Goal: Book appointment/travel/reservation

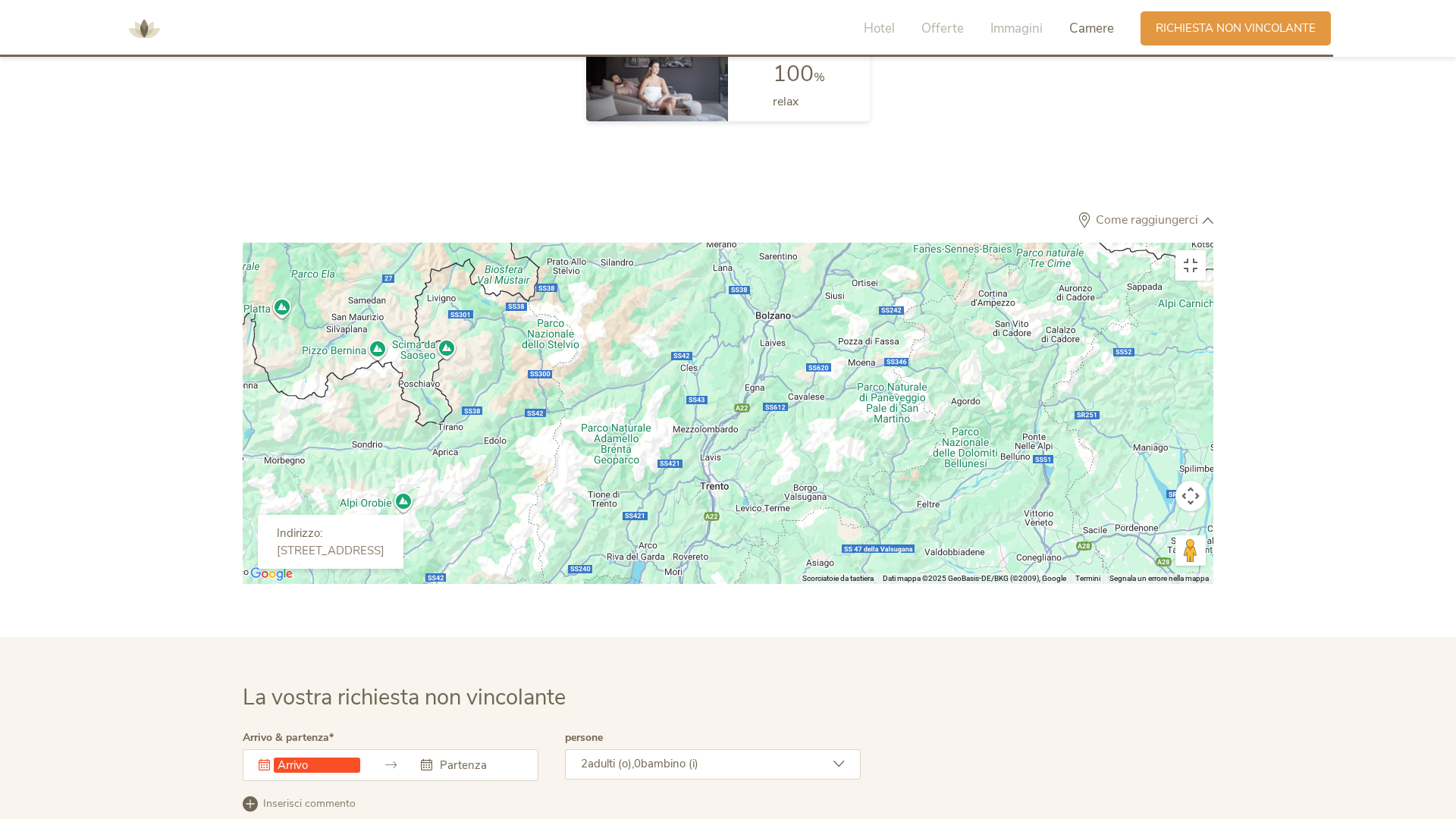
click at [942, 414] on div at bounding box center [728, 413] width 971 height 341
click at [965, 243] on div at bounding box center [728, 413] width 971 height 341
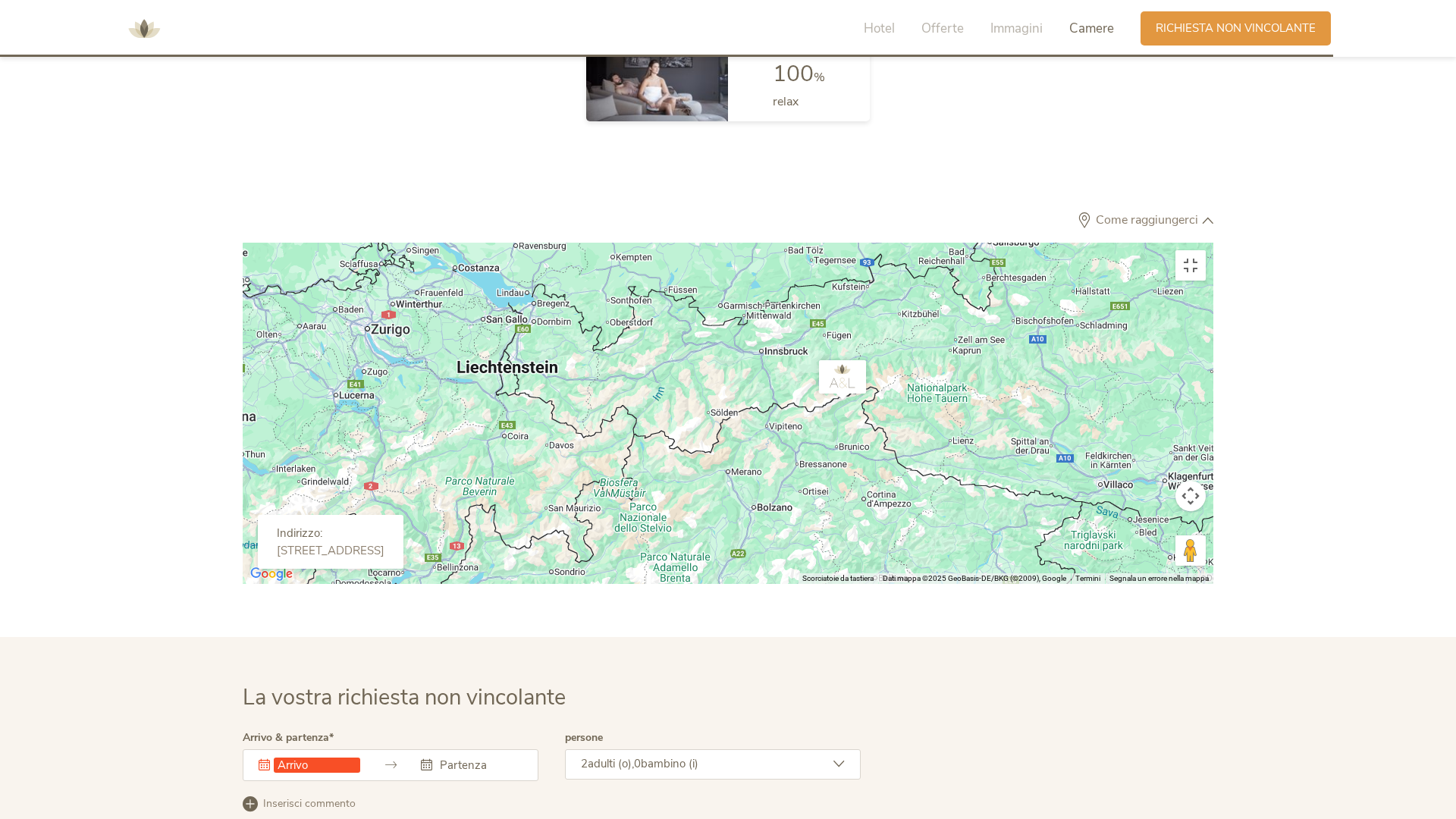
drag, startPoint x: 971, startPoint y: 175, endPoint x: 862, endPoint y: 434, distance: 281.0
click at [862, 434] on div at bounding box center [728, 413] width 971 height 341
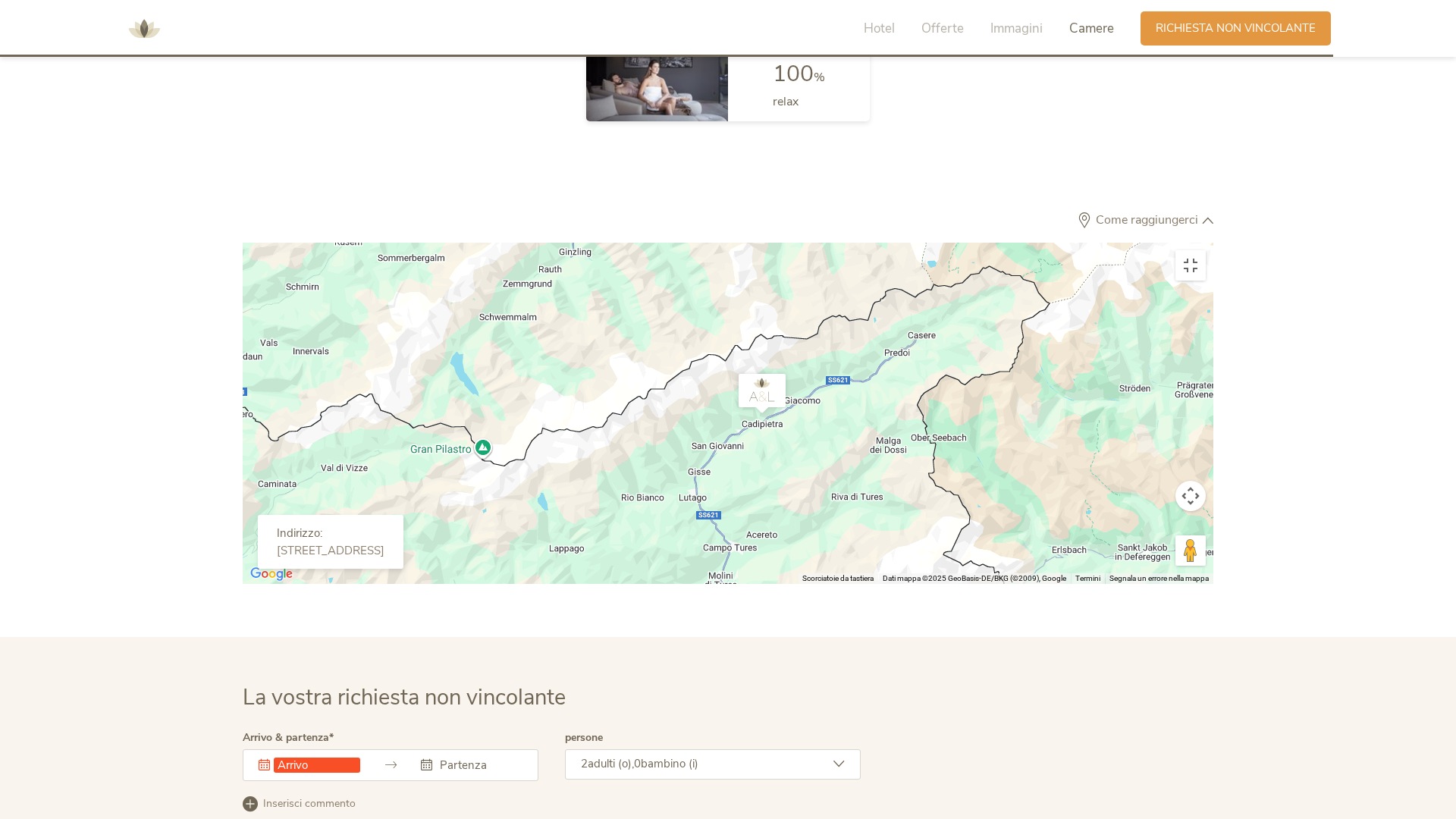
drag, startPoint x: 739, startPoint y: 494, endPoint x: 750, endPoint y: 458, distance: 37.6
click at [750, 458] on div at bounding box center [728, 413] width 971 height 341
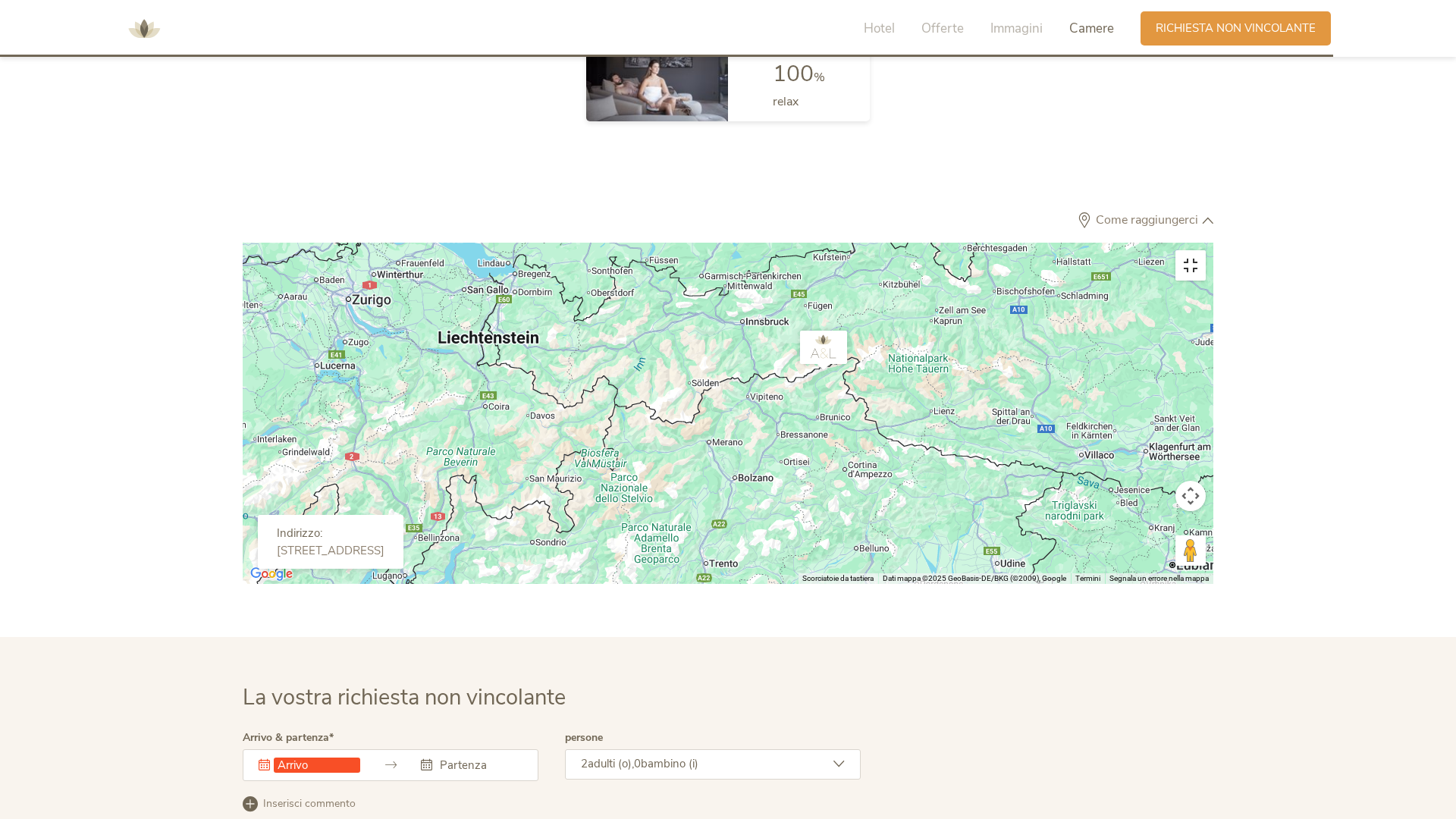
click at [1206, 250] on button "Attiva/disattiva vista schermo intero" at bounding box center [1191, 266] width 31 height 31
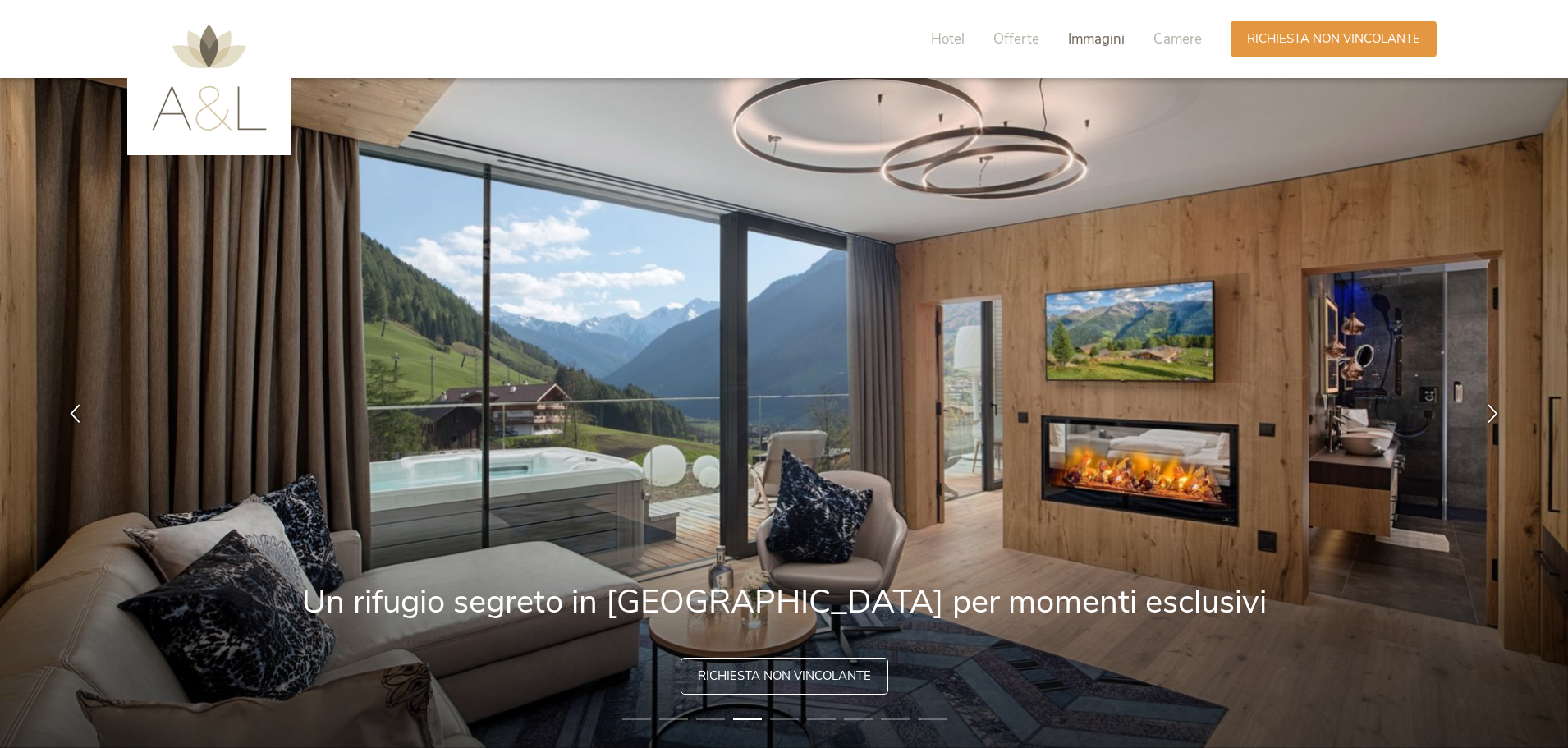
click at [1100, 39] on span "Immagini" at bounding box center [1096, 39] width 56 height 19
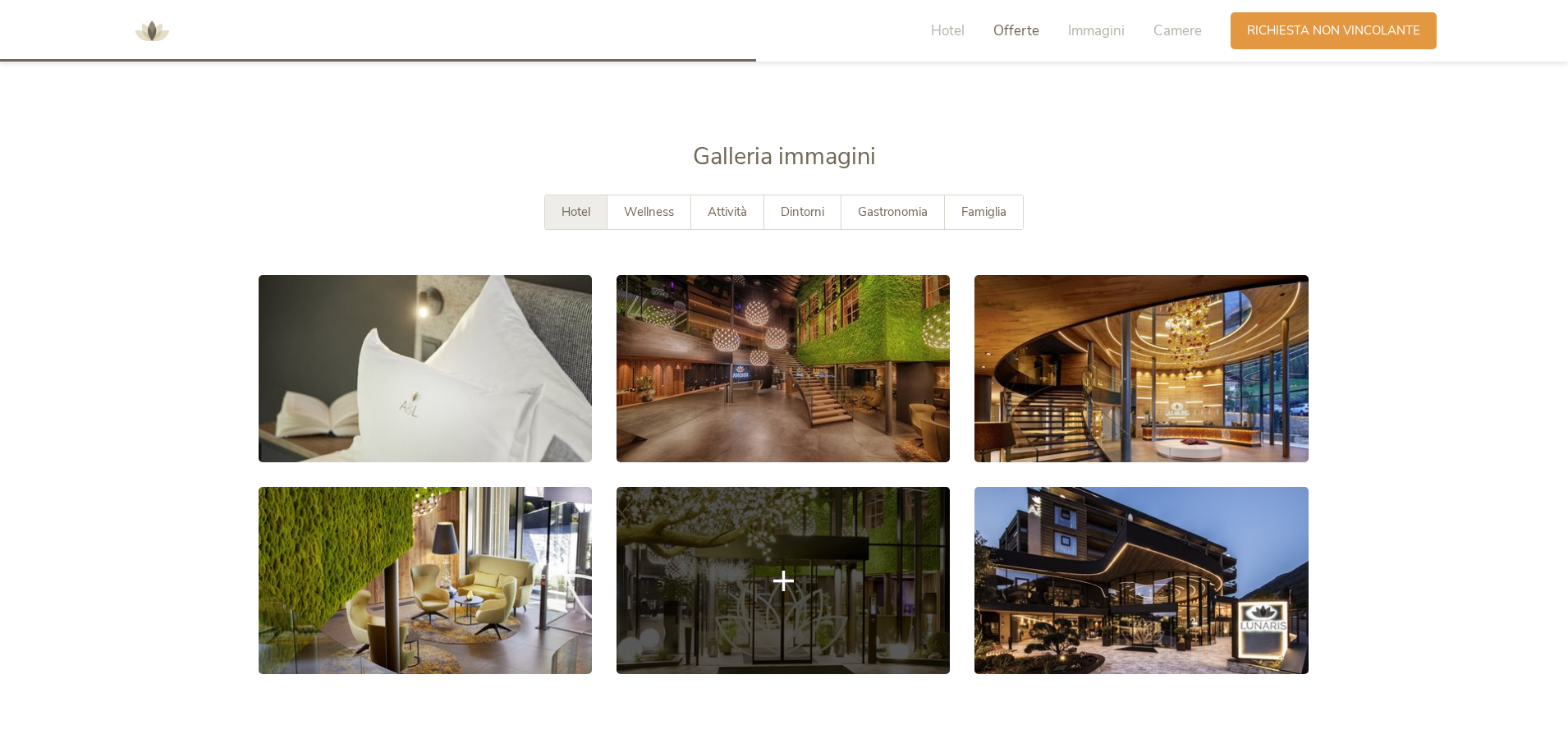
scroll to position [3004, 0]
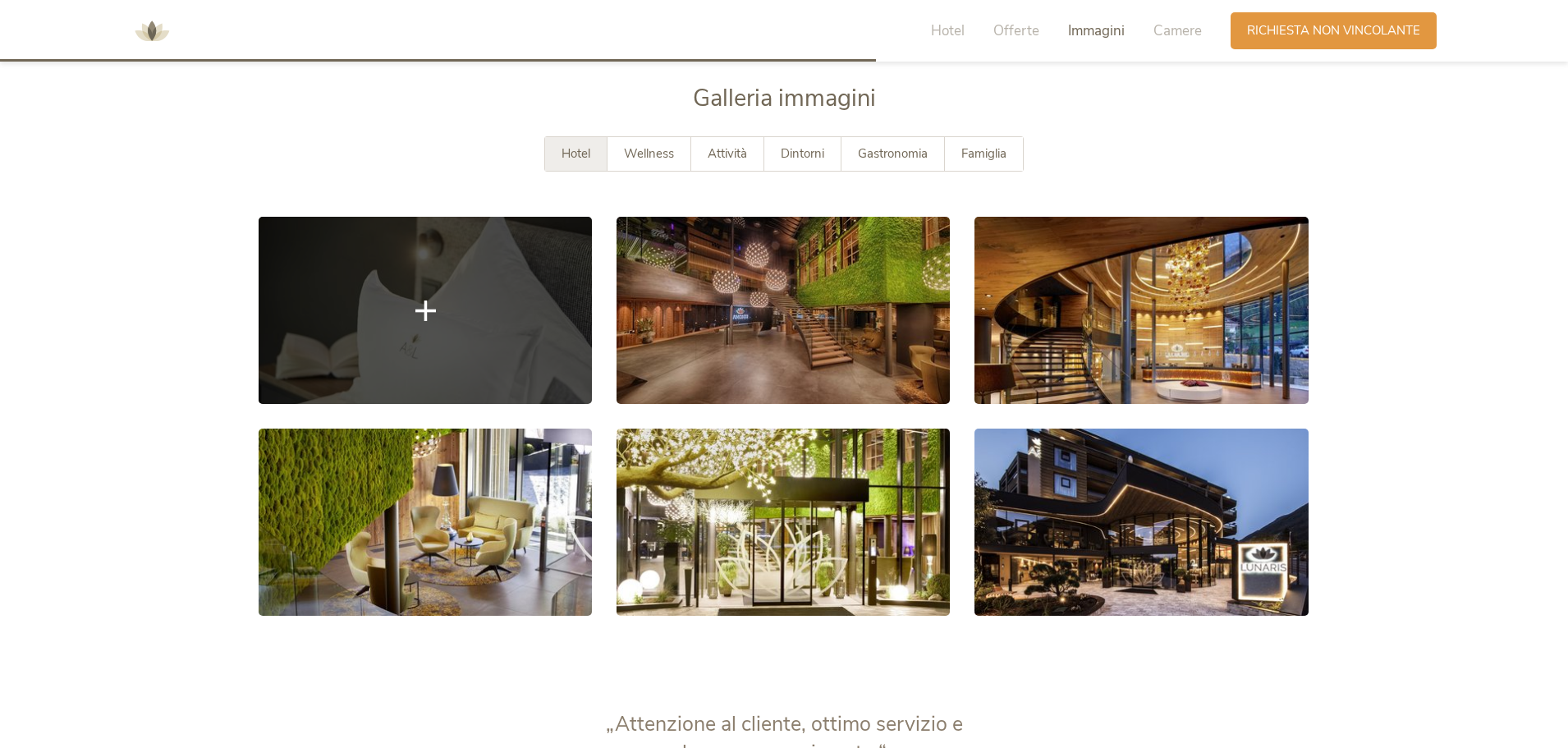
click at [438, 315] on link at bounding box center [425, 311] width 333 height 187
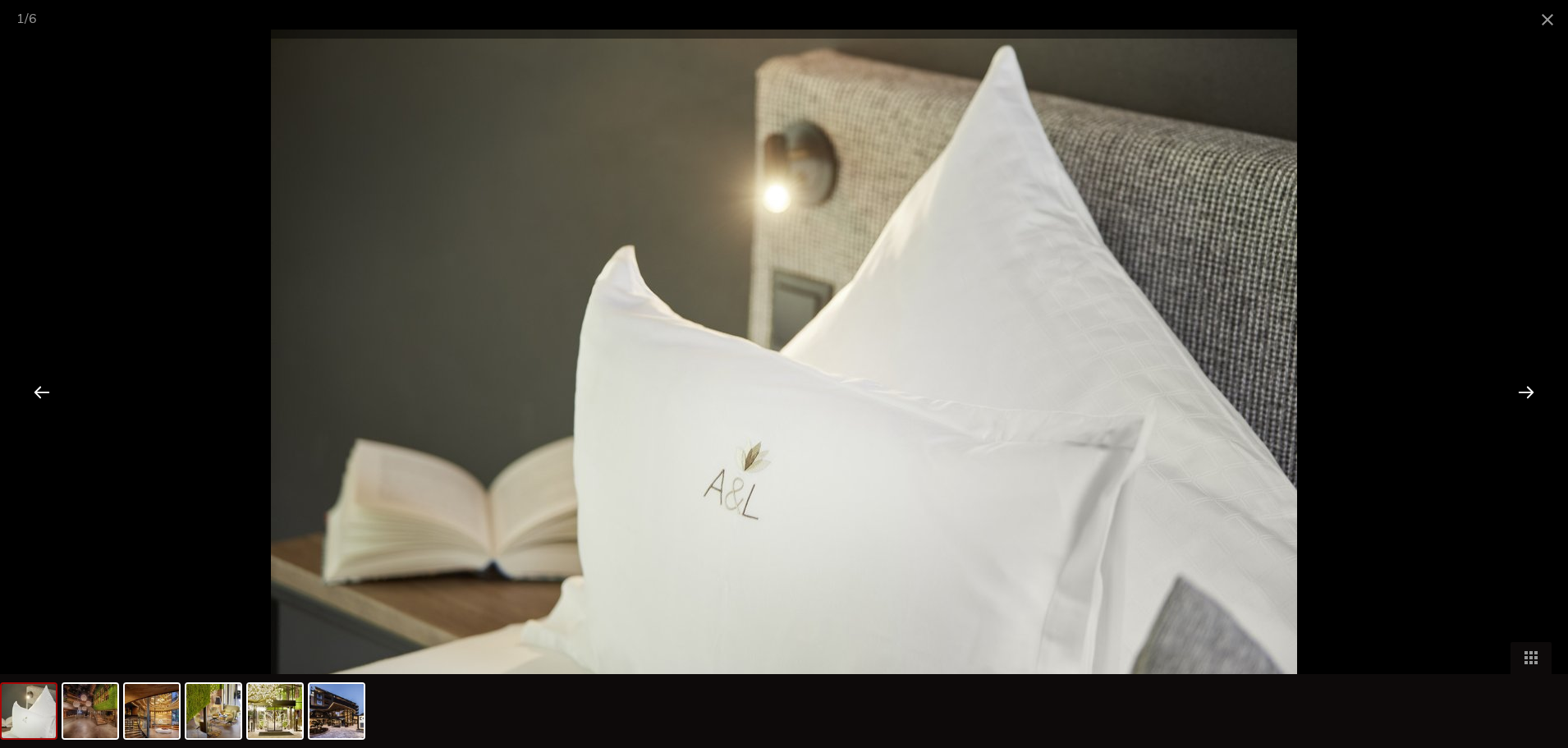
click at [1524, 391] on div at bounding box center [1526, 391] width 51 height 51
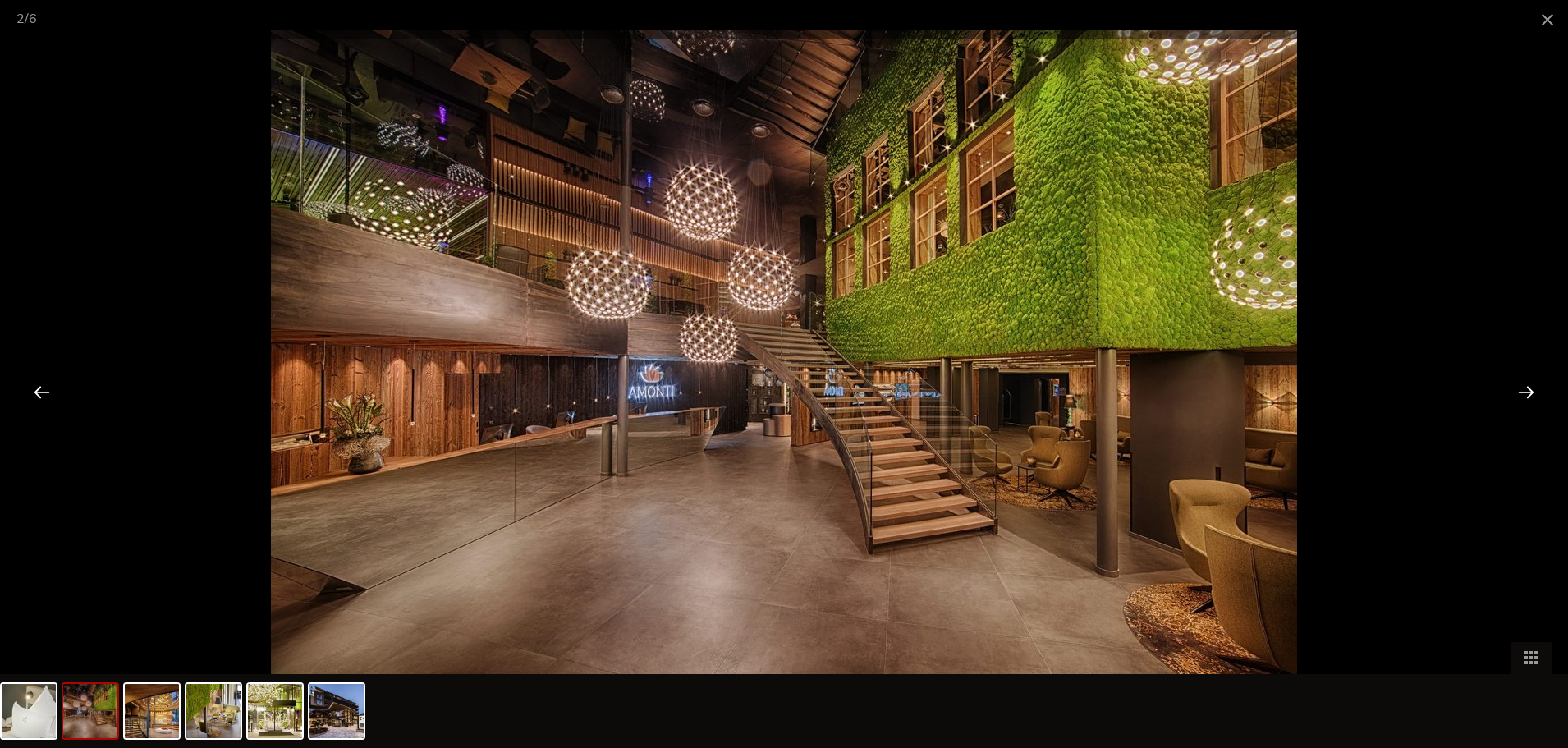
click at [1532, 390] on div at bounding box center [1526, 391] width 51 height 51
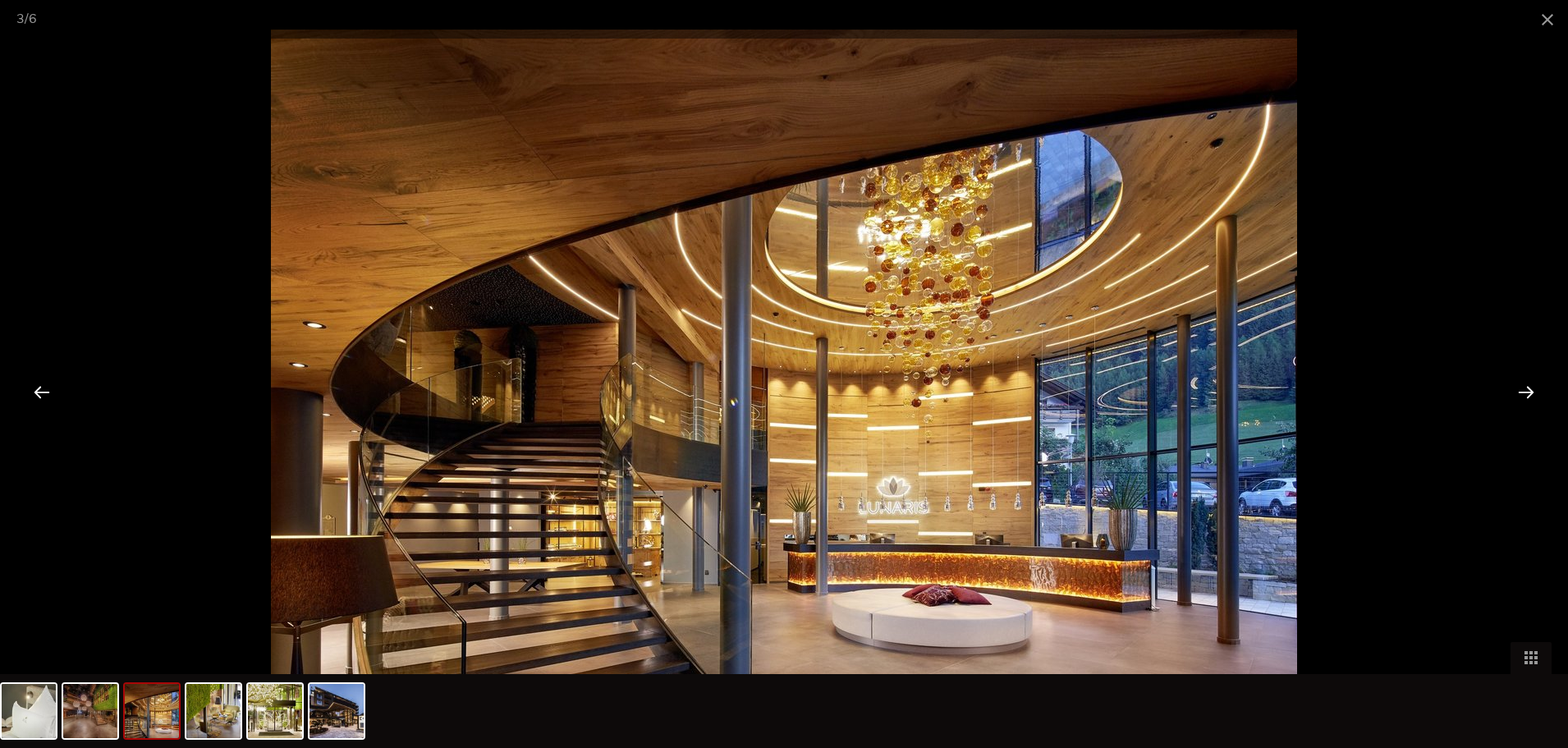
click at [1532, 390] on div at bounding box center [1526, 391] width 51 height 51
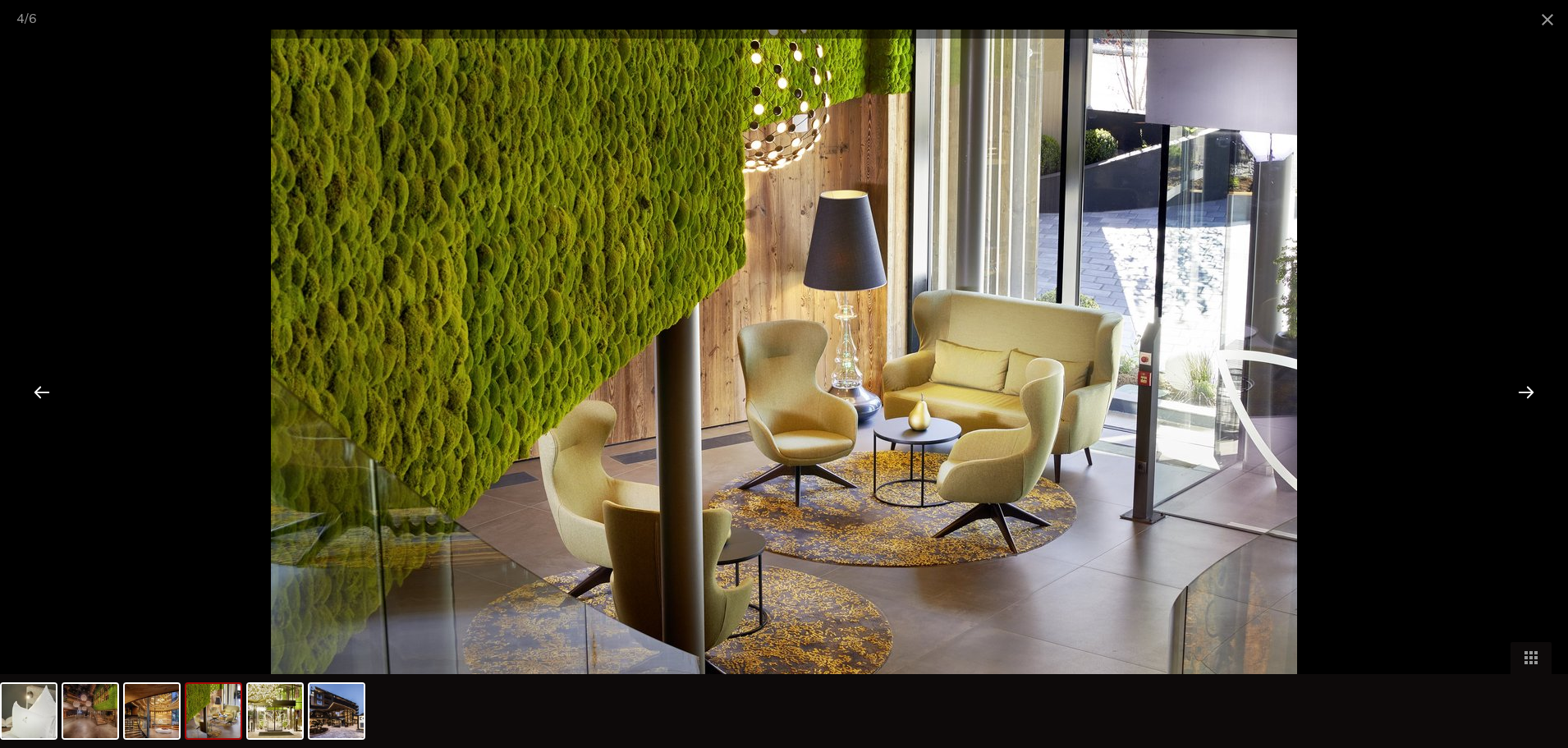
click at [1532, 390] on div at bounding box center [1526, 391] width 51 height 51
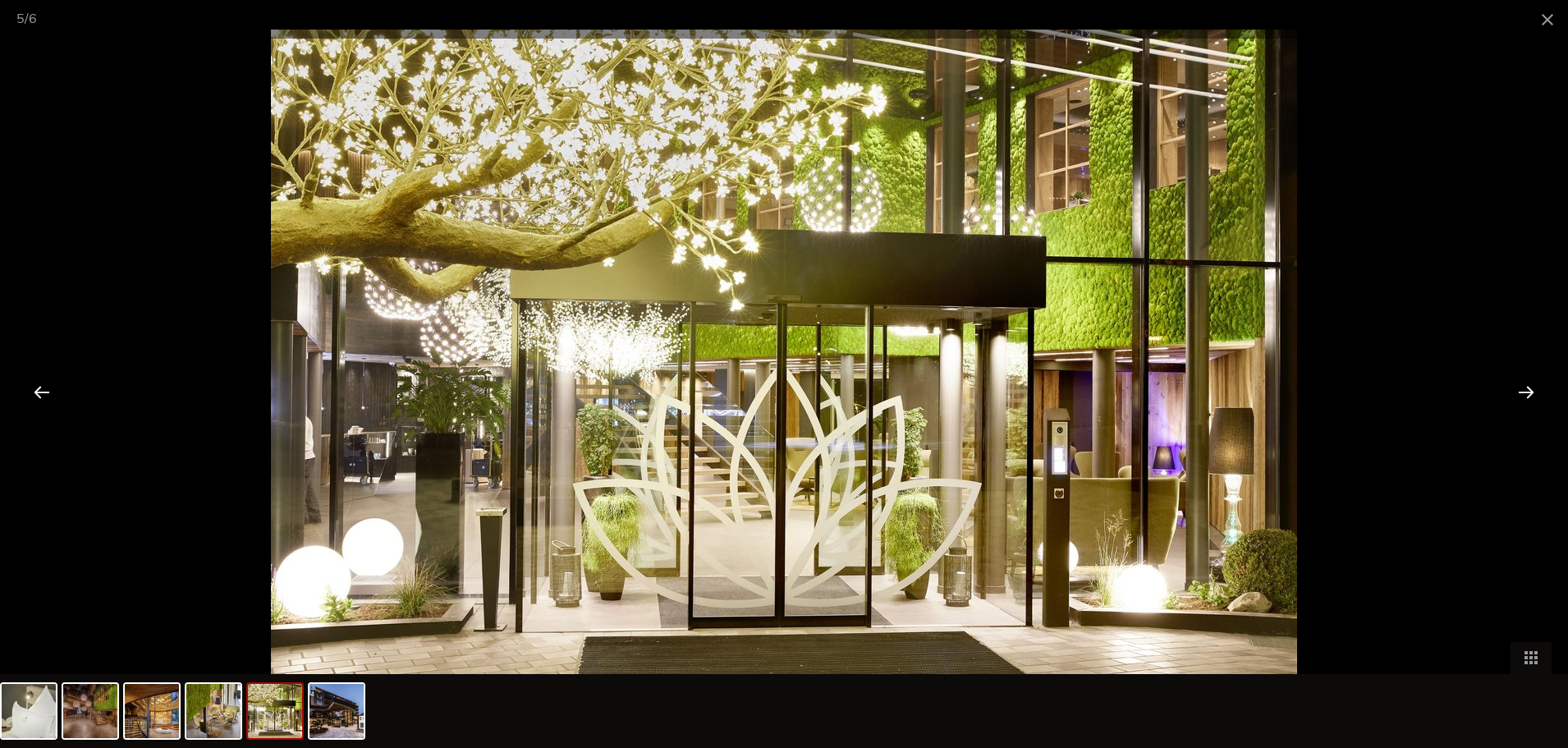
click at [1532, 390] on div at bounding box center [1526, 391] width 51 height 51
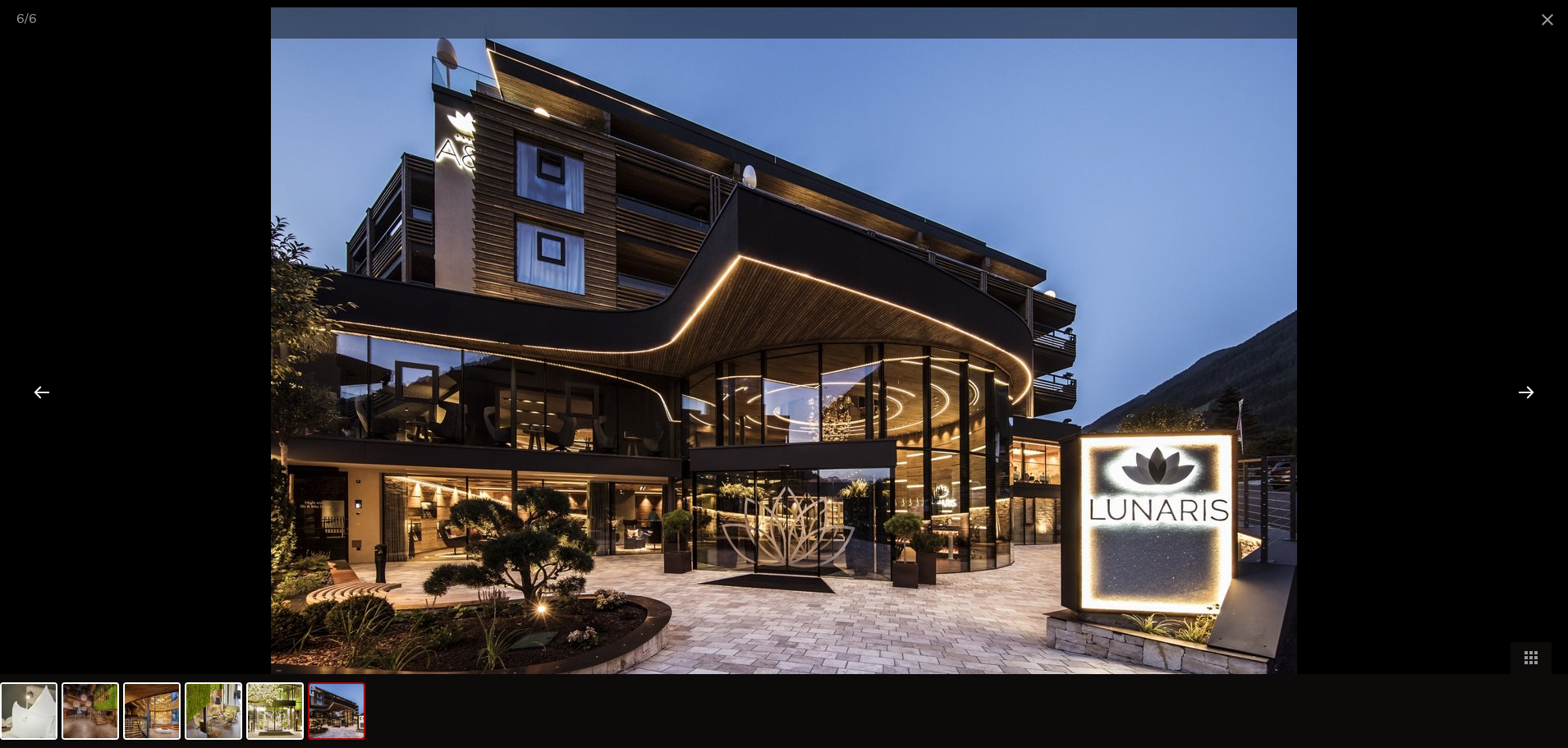
click at [1532, 390] on div at bounding box center [1526, 391] width 51 height 51
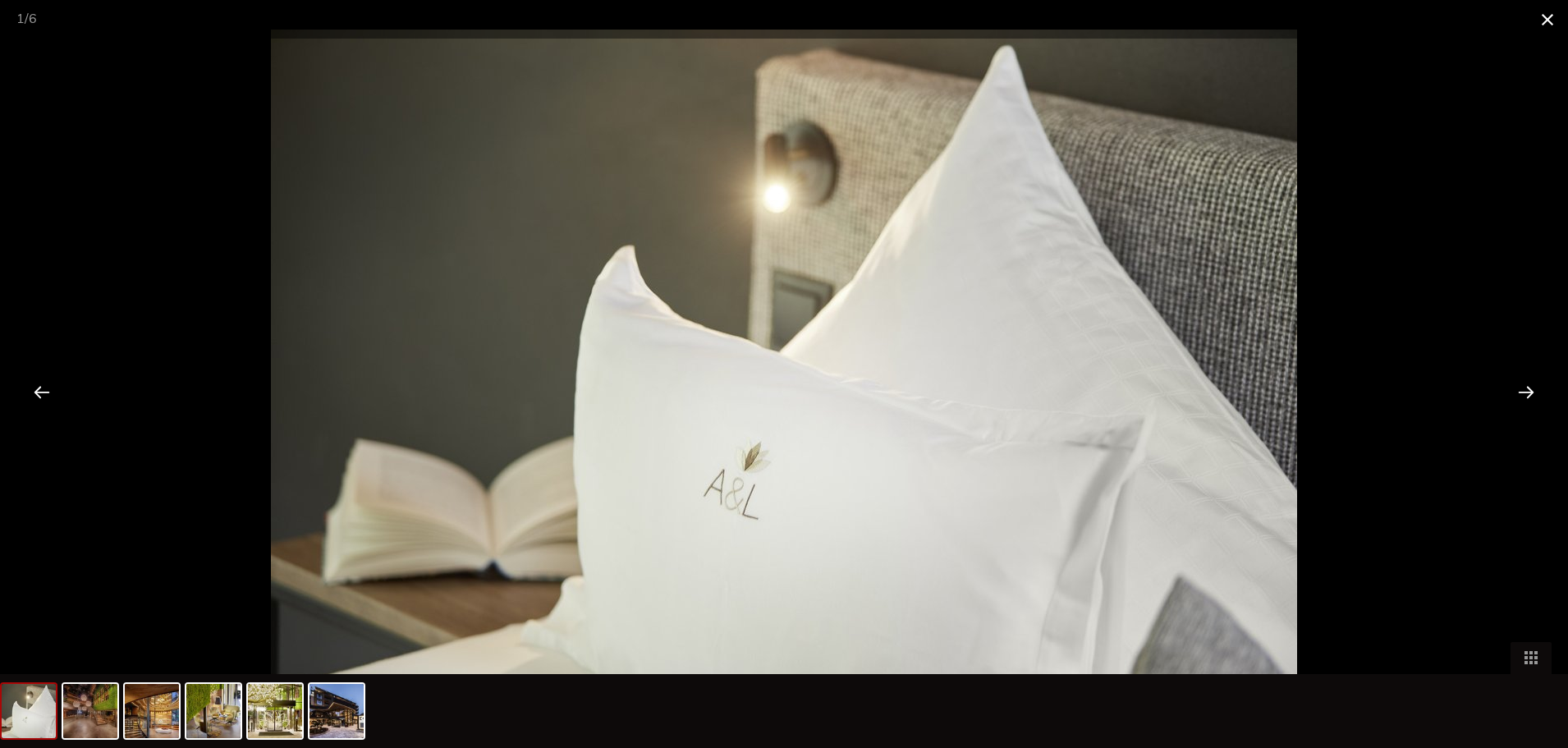
click at [1546, 22] on span at bounding box center [1548, 19] width 41 height 39
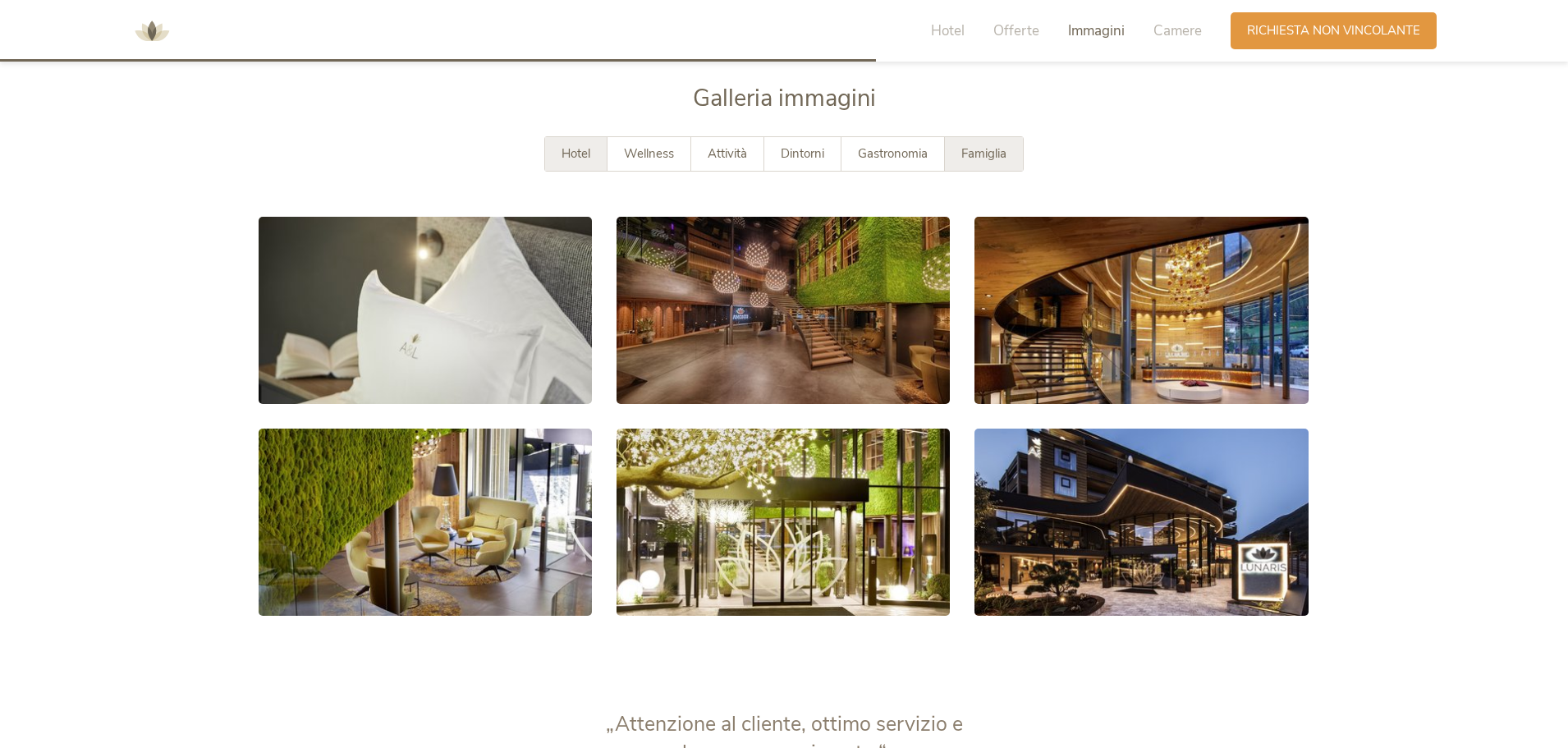
click at [995, 151] on span "Famiglia" at bounding box center [984, 153] width 45 height 17
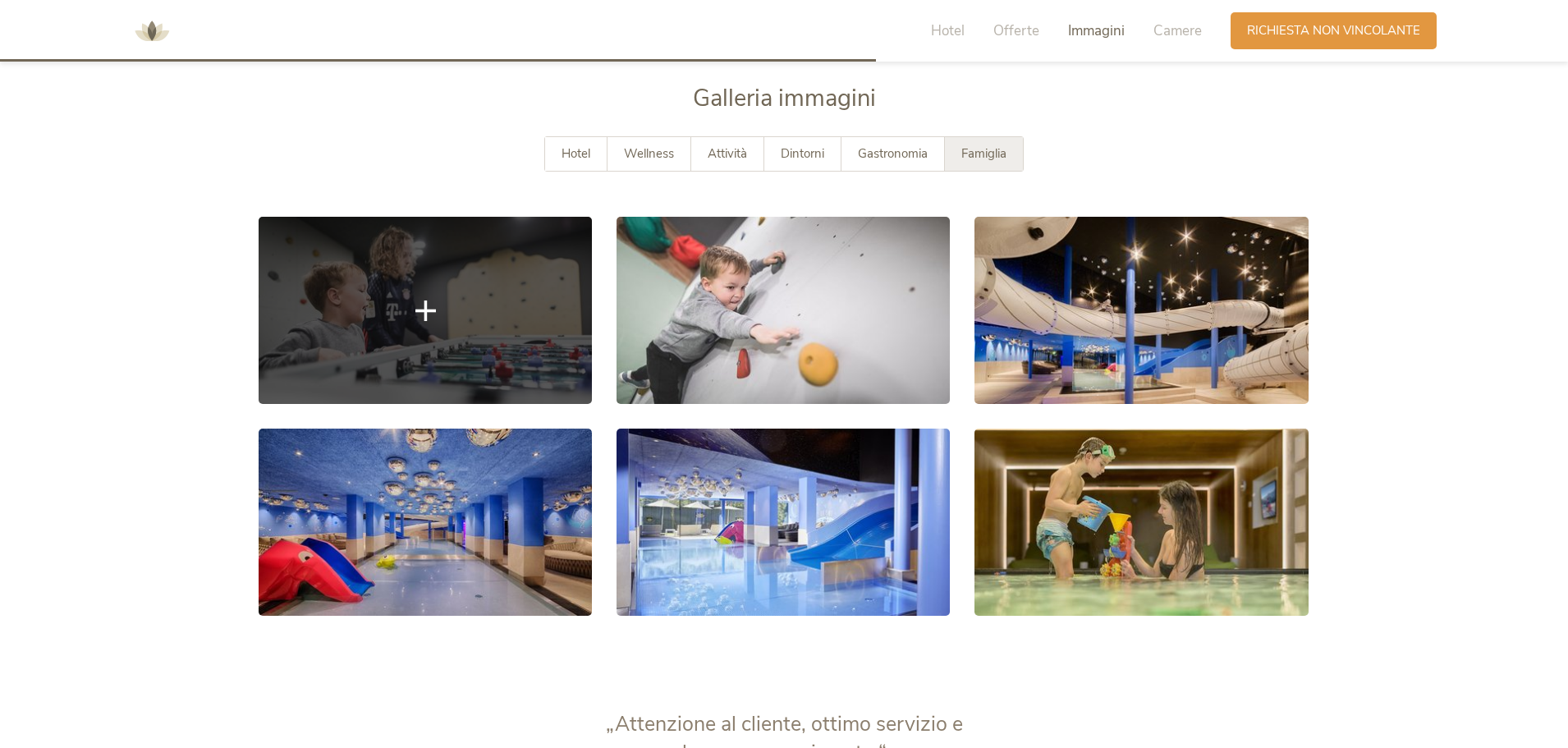
click at [394, 325] on link at bounding box center [425, 311] width 333 height 187
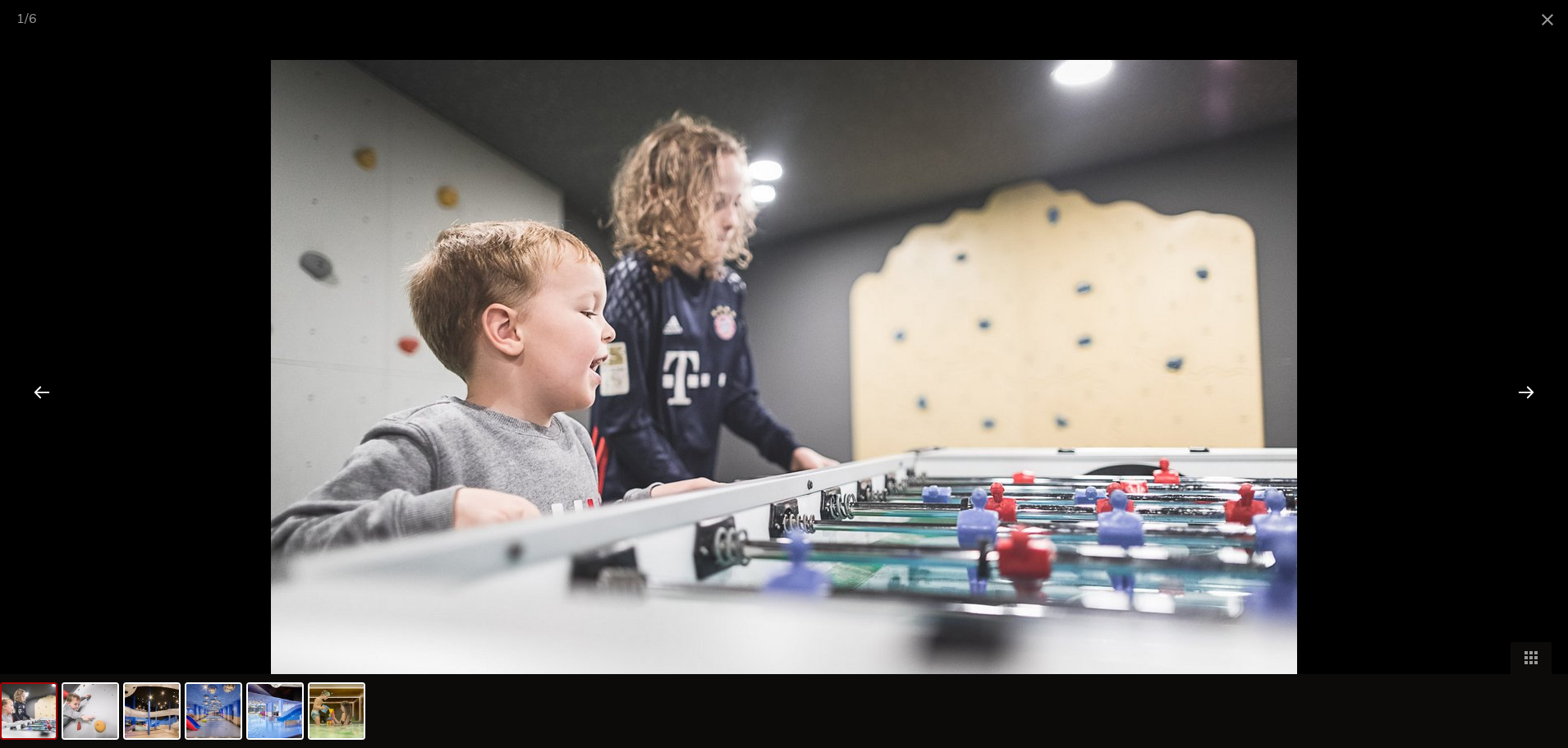
click at [1522, 404] on div at bounding box center [1526, 391] width 51 height 51
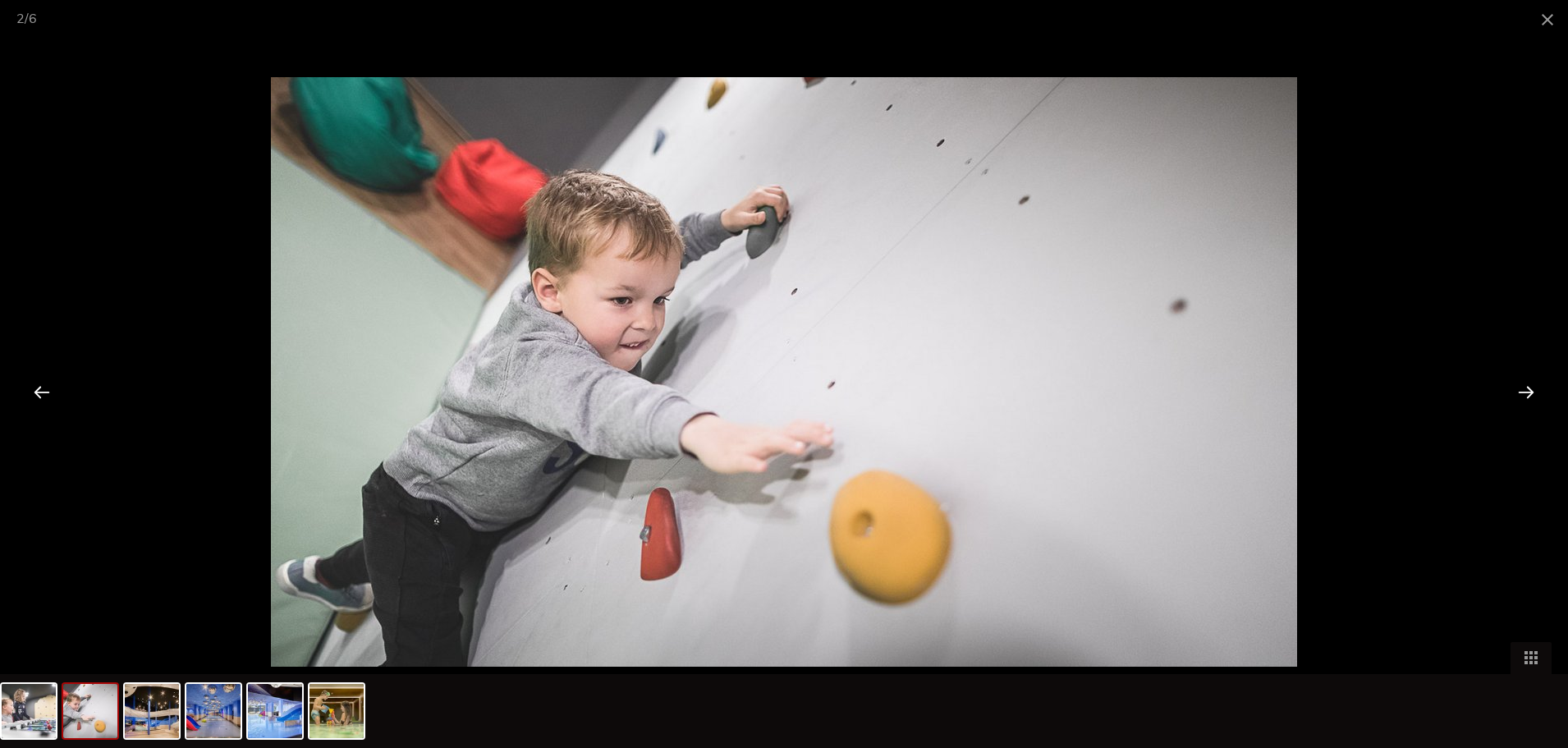
click at [1522, 404] on div at bounding box center [1526, 391] width 51 height 51
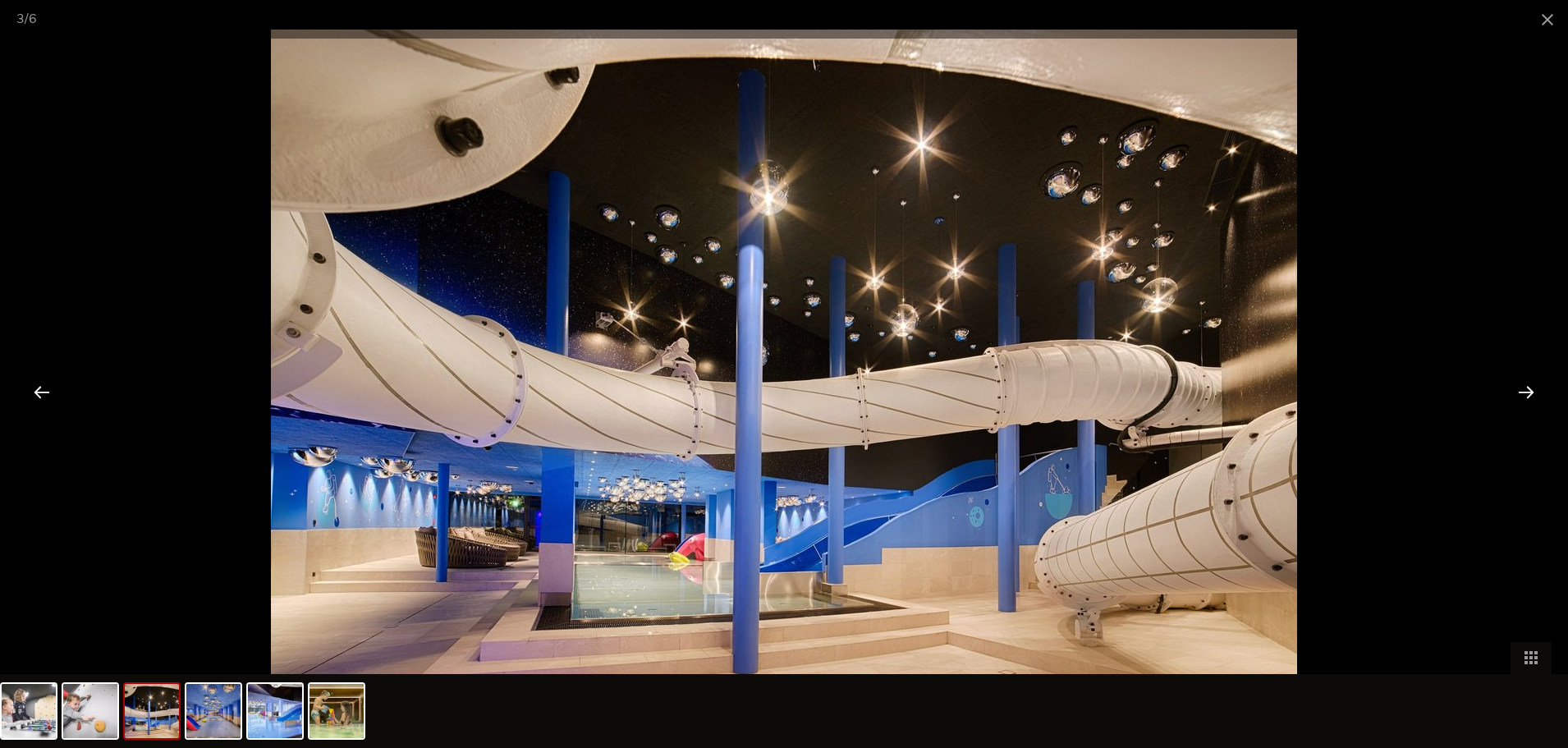
click at [1524, 403] on div at bounding box center [1526, 391] width 51 height 51
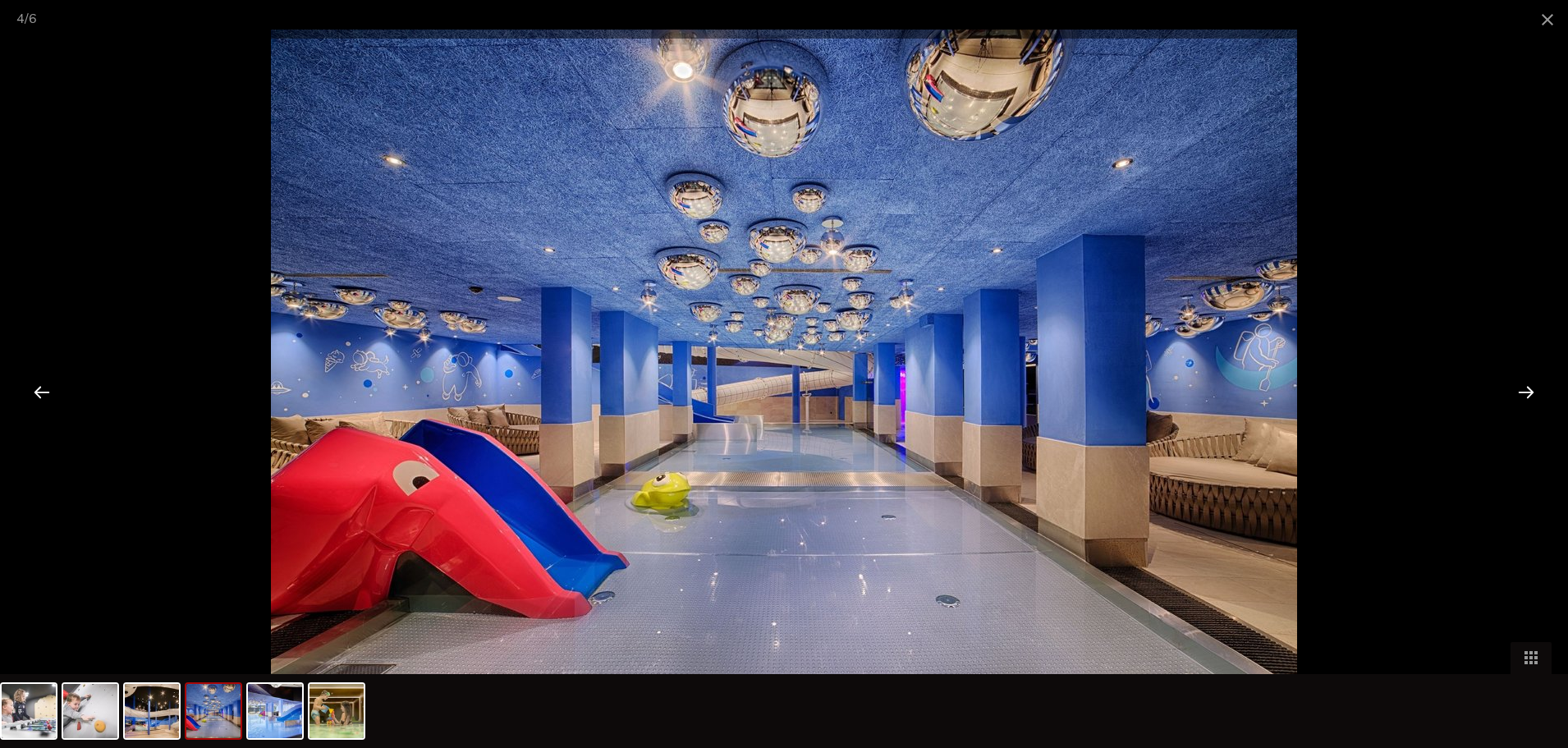
click at [1524, 403] on div at bounding box center [1526, 391] width 51 height 51
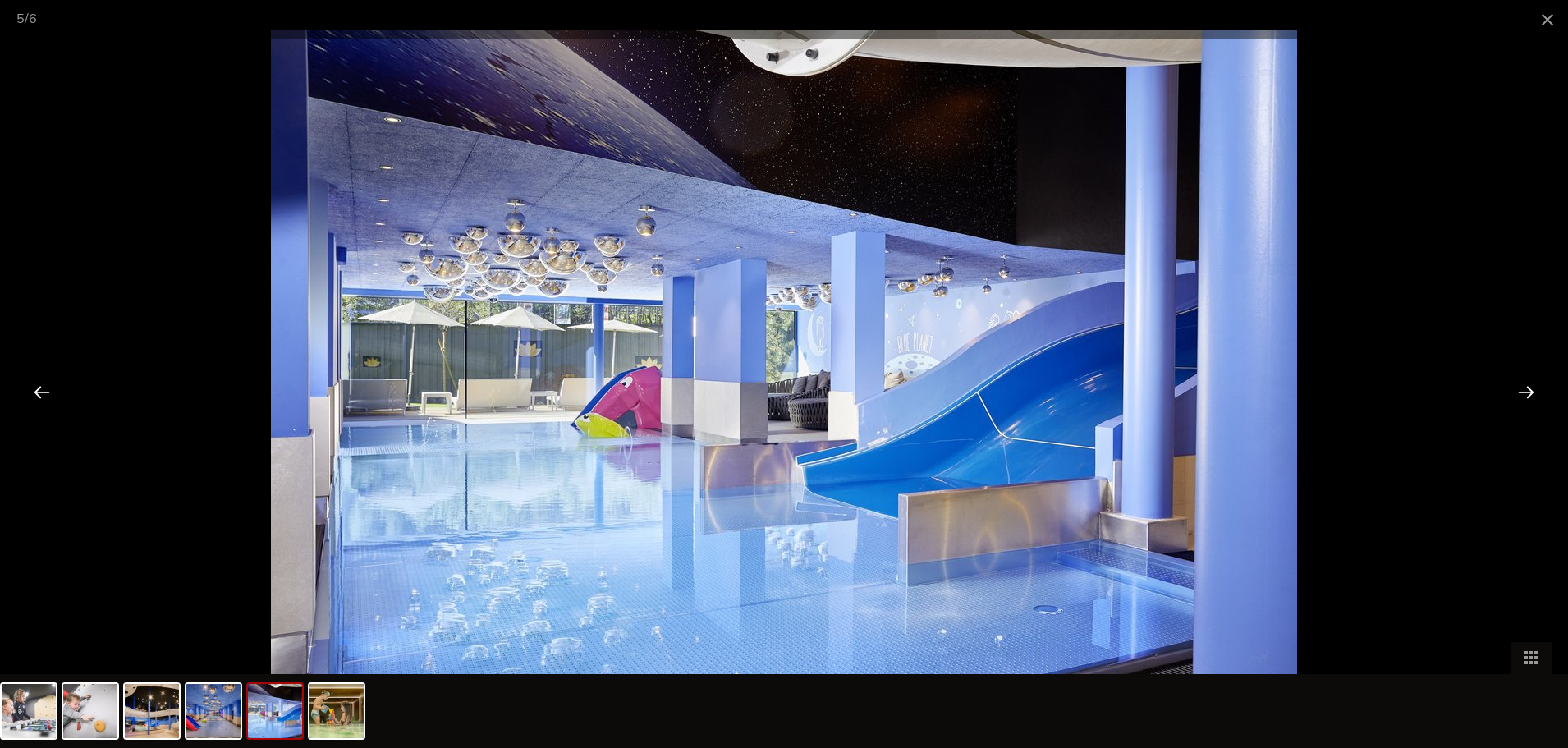
click at [1524, 403] on div at bounding box center [1526, 391] width 51 height 51
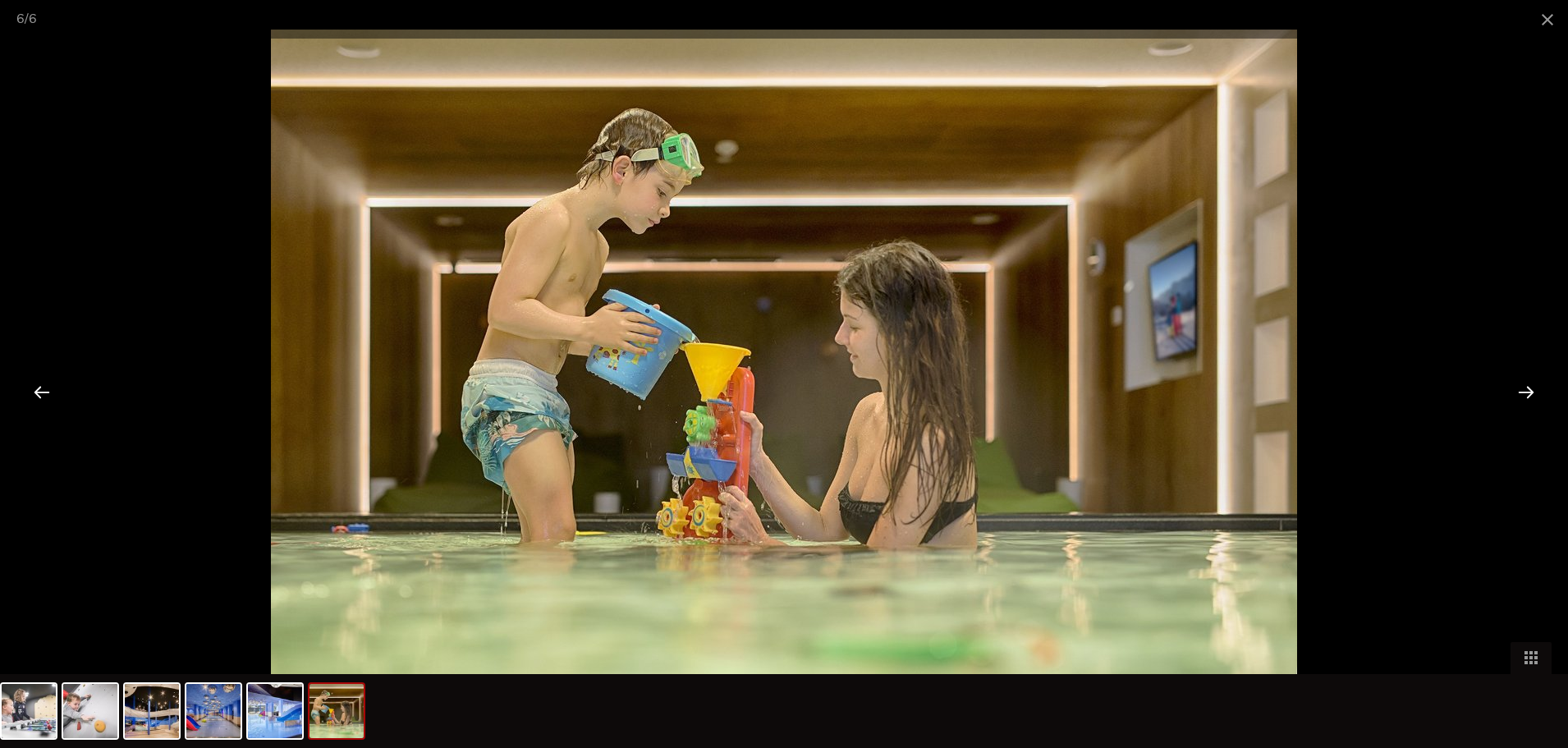
click at [1524, 403] on div at bounding box center [1526, 391] width 51 height 51
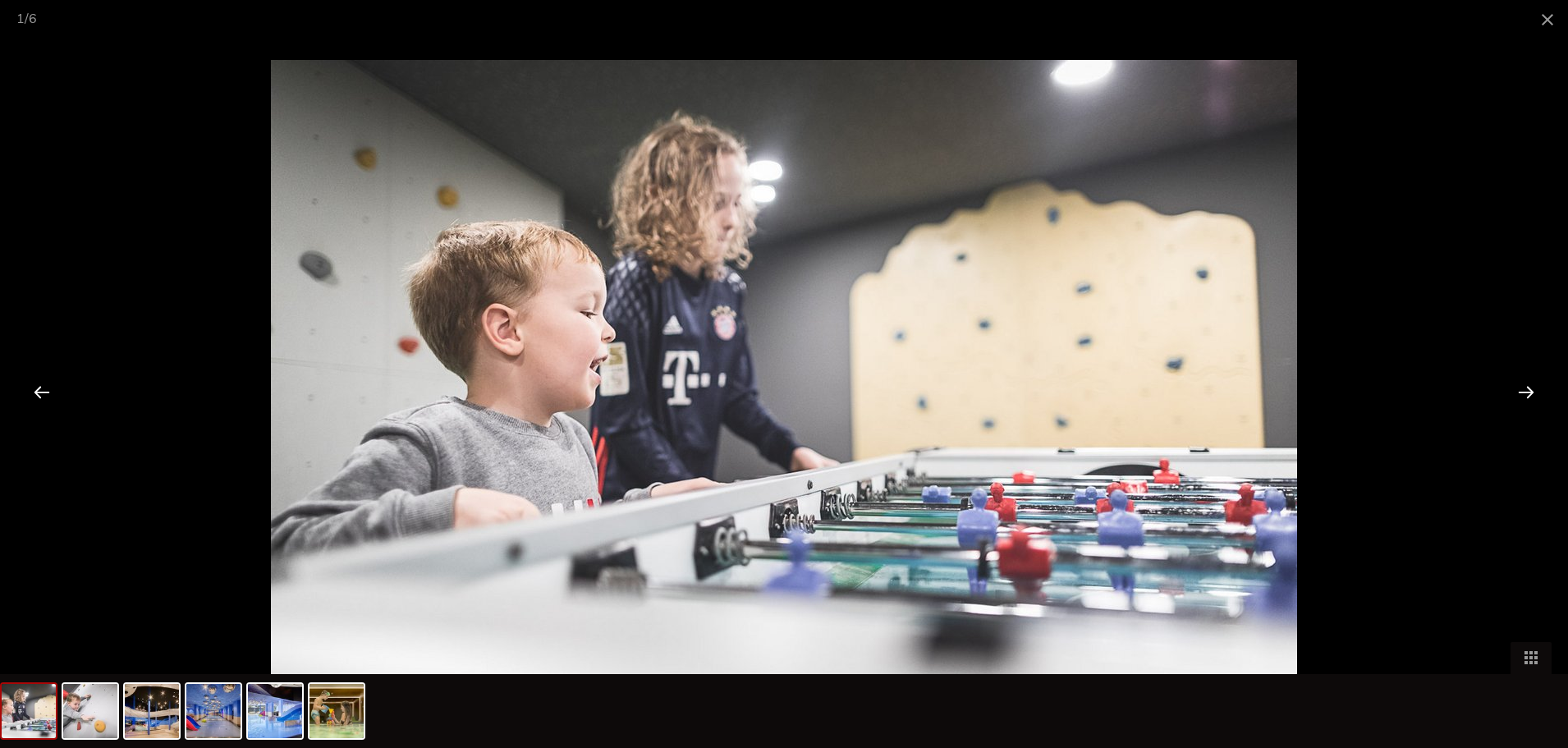
click at [1524, 403] on div at bounding box center [1526, 391] width 51 height 51
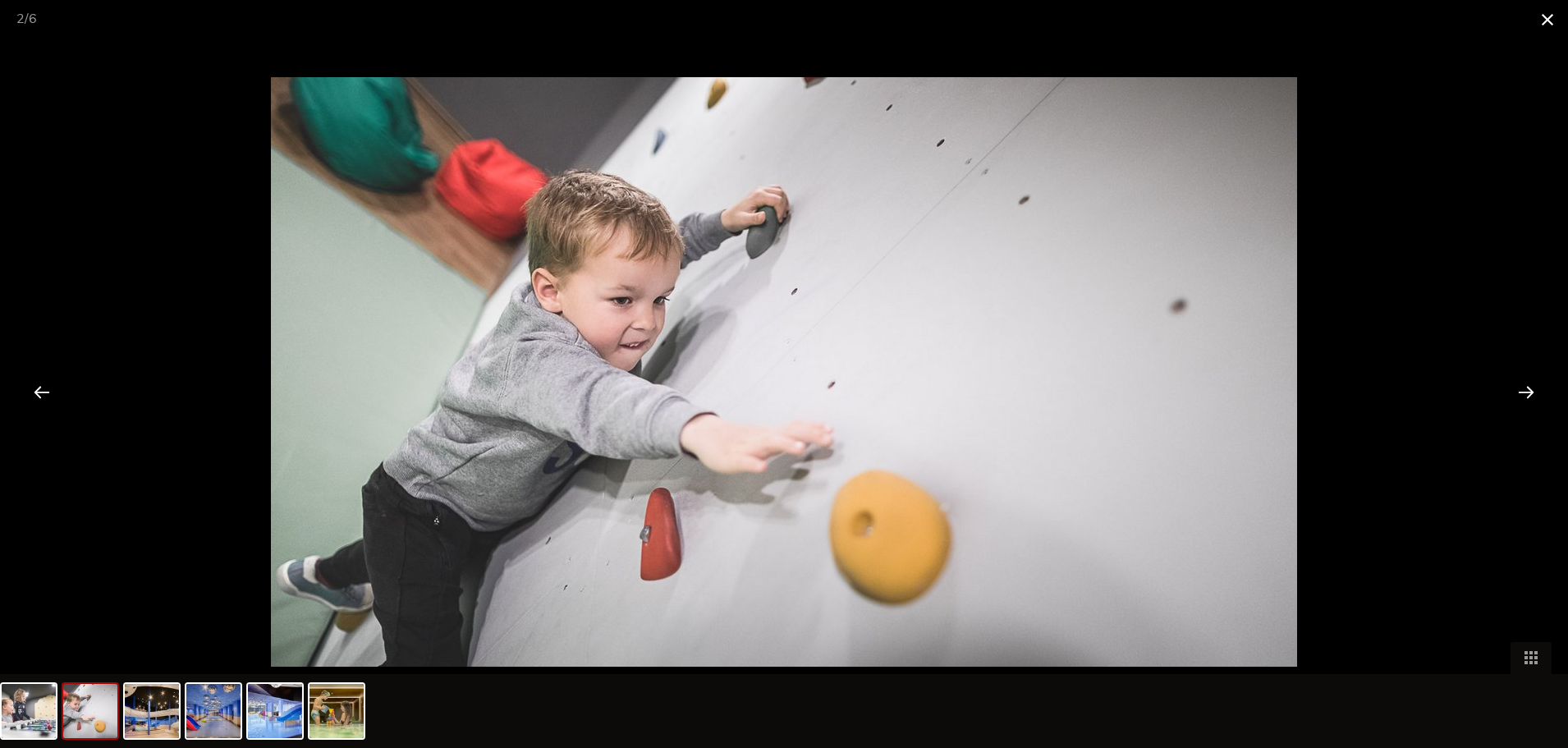
click at [1542, 26] on span at bounding box center [1548, 19] width 41 height 39
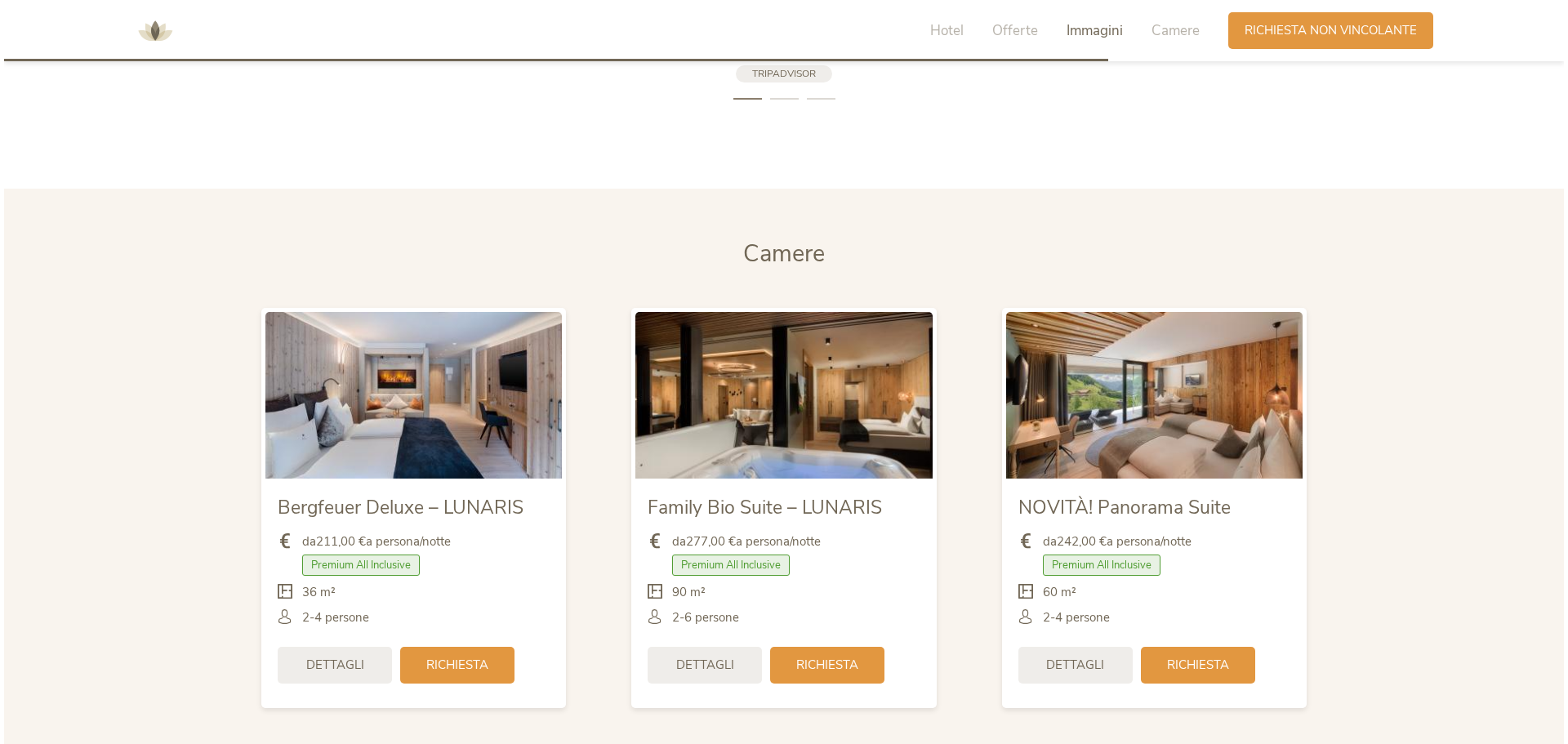
scroll to position [3804, 0]
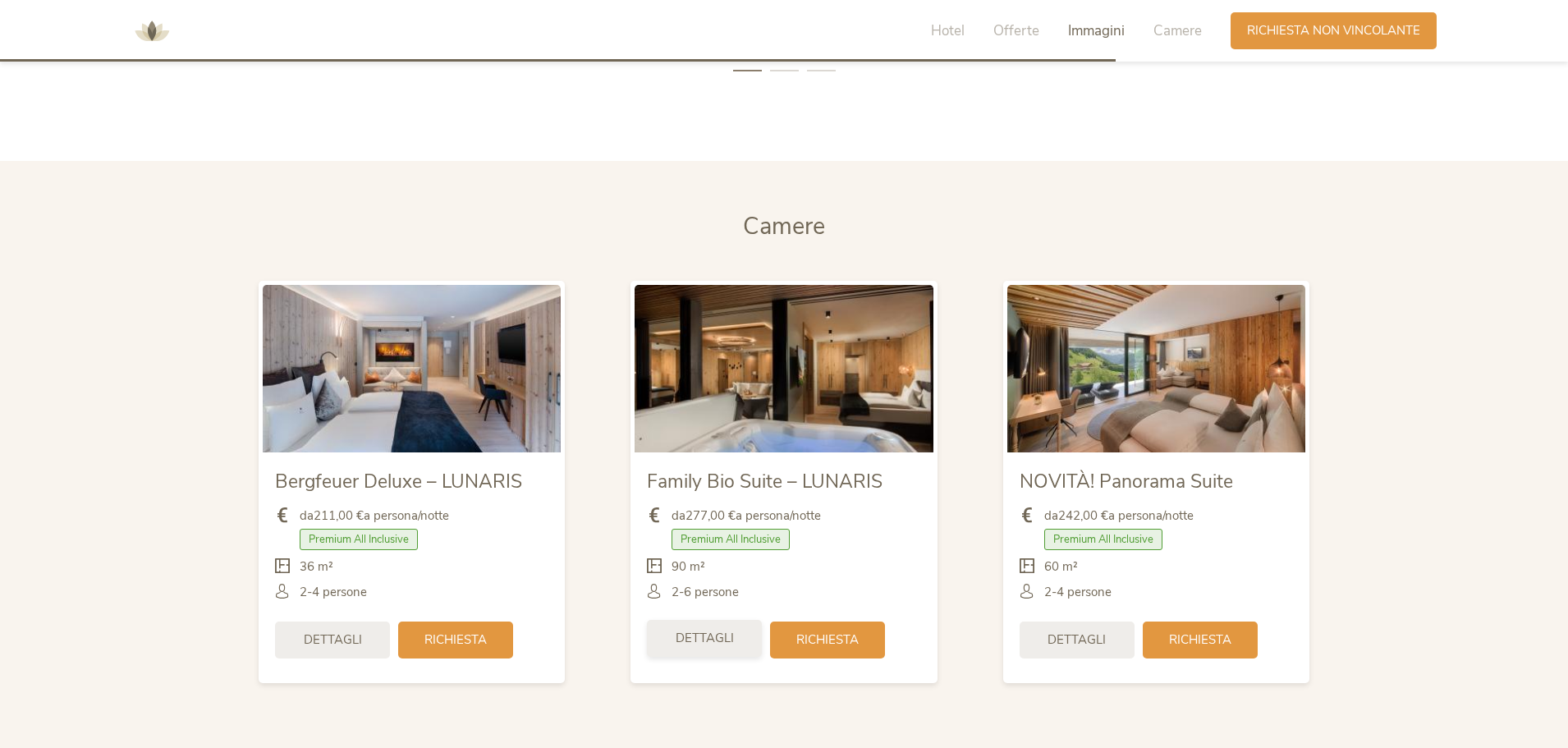
click at [663, 644] on div "Dettagli" at bounding box center [704, 639] width 115 height 37
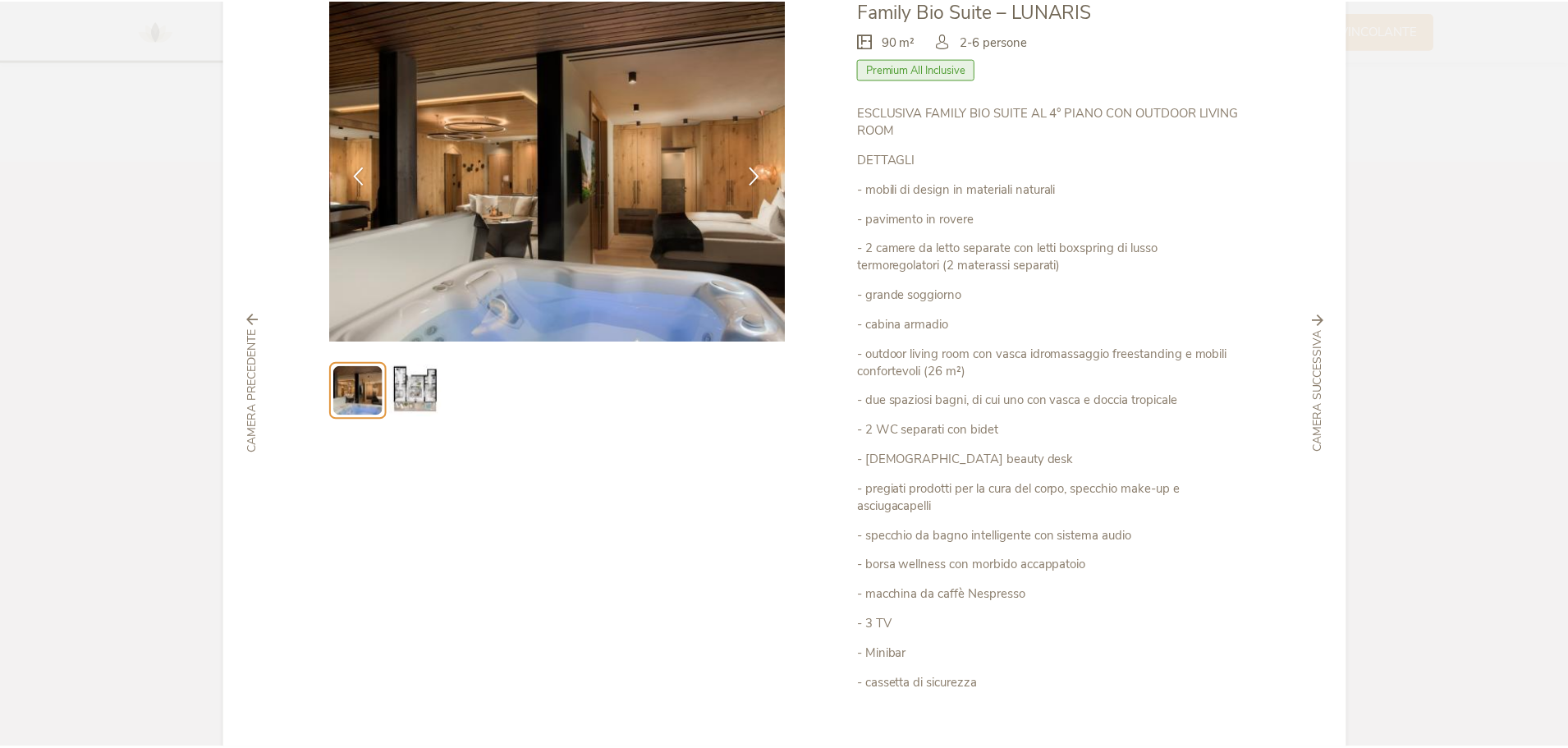
scroll to position [0, 0]
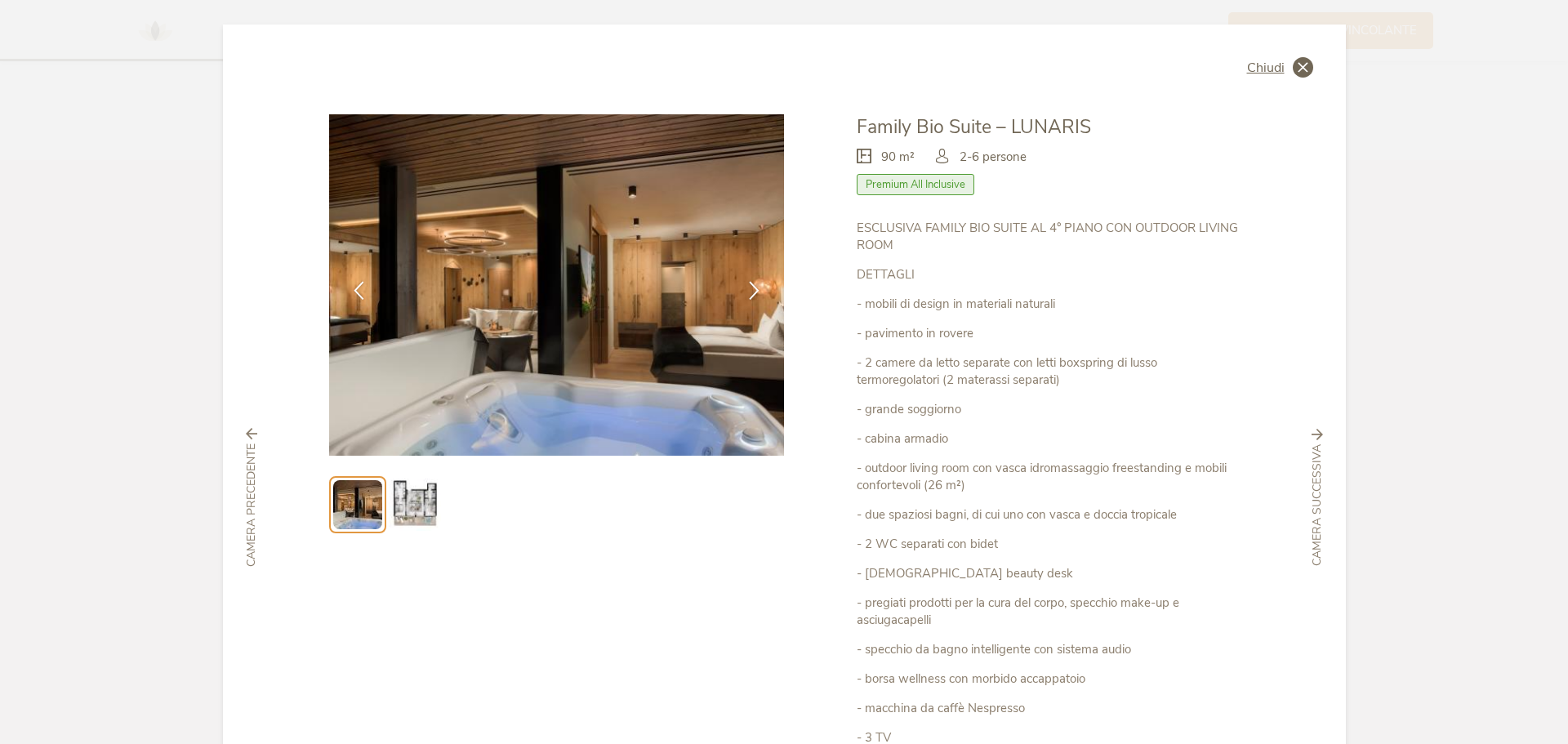
click at [1293, 70] on icon at bounding box center [1303, 67] width 21 height 21
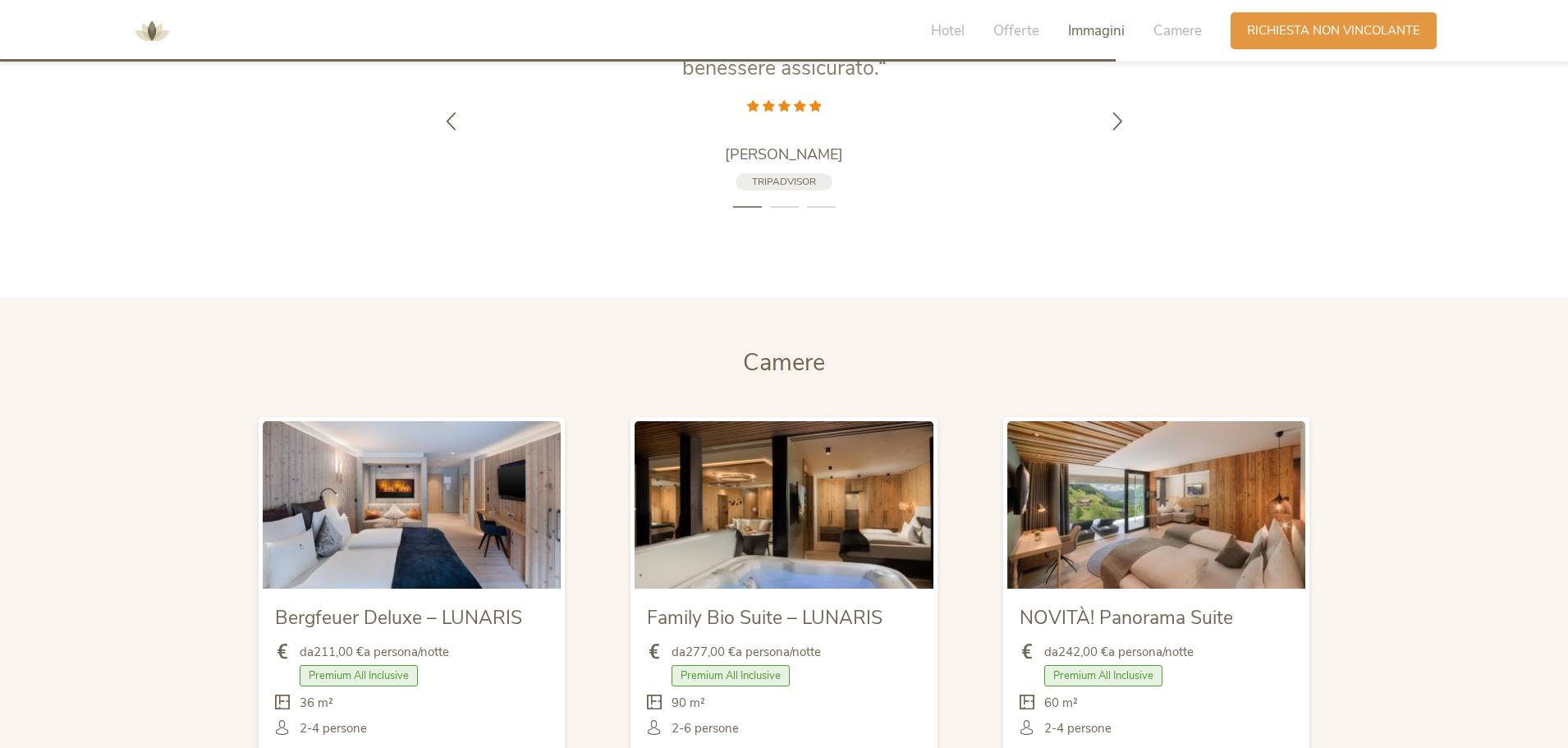
scroll to position [3496, 0]
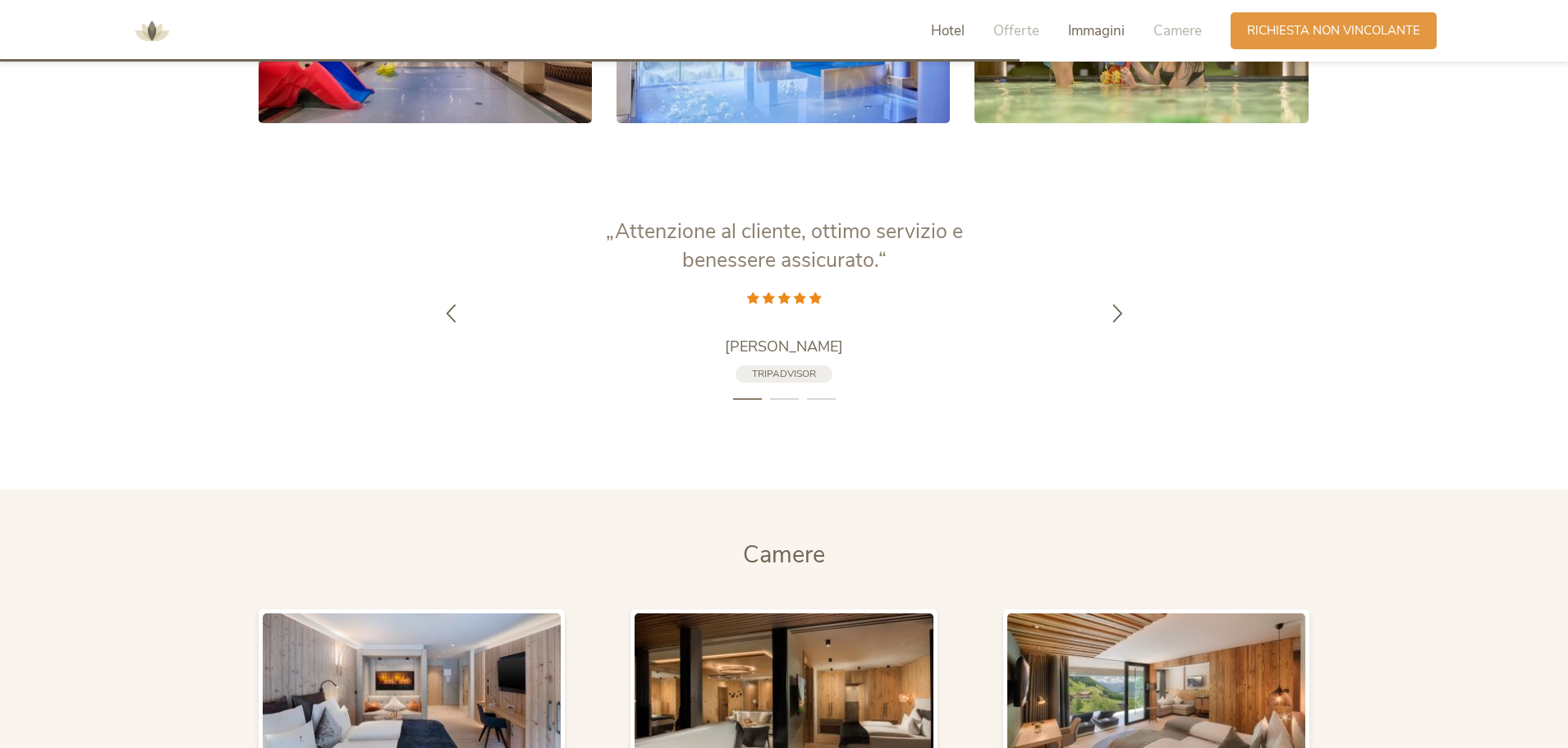
click at [940, 22] on span "Hotel" at bounding box center [947, 31] width 34 height 19
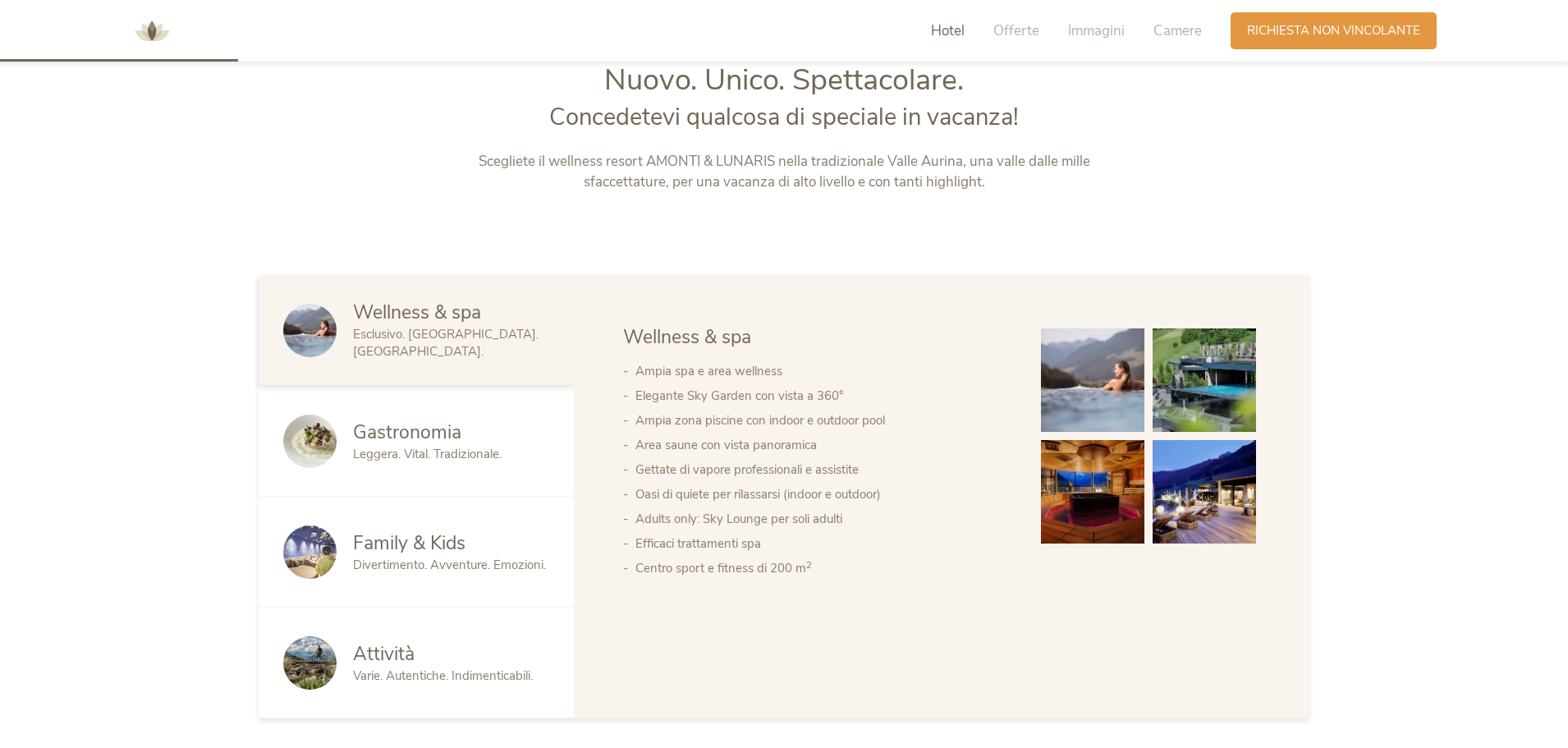
scroll to position [805, 0]
